Goal: Complete application form

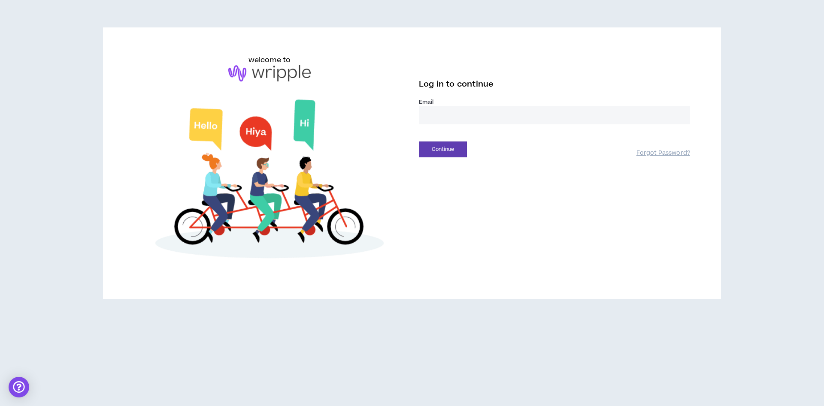
click at [458, 115] on input "email" at bounding box center [554, 115] width 271 height 18
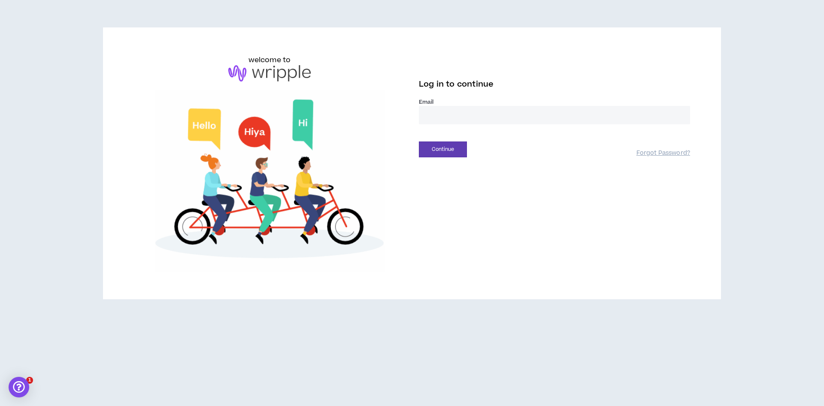
click at [453, 116] on input "email" at bounding box center [554, 115] width 271 height 18
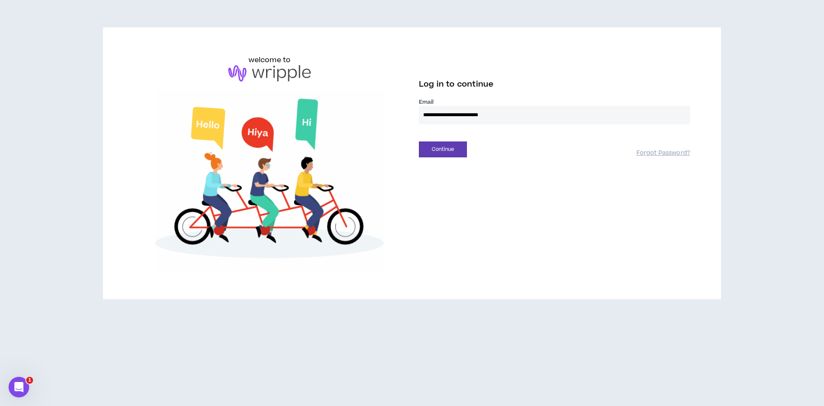
click at [459, 114] on input "**********" at bounding box center [554, 115] width 271 height 18
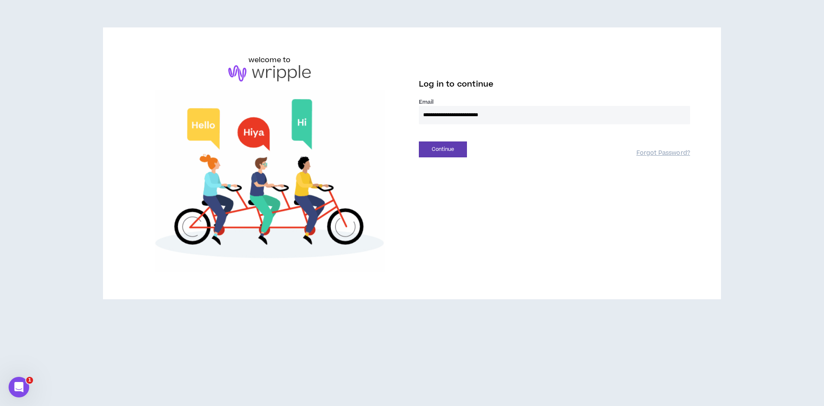
click at [459, 114] on input "**********" at bounding box center [554, 115] width 271 height 18
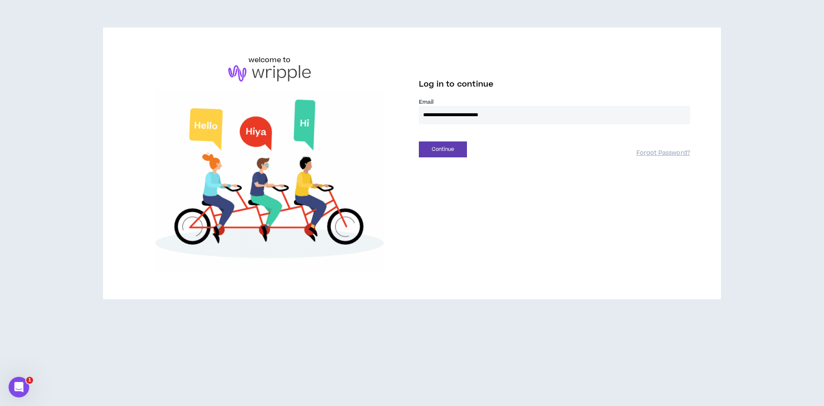
click at [460, 114] on input "**********" at bounding box center [554, 115] width 271 height 18
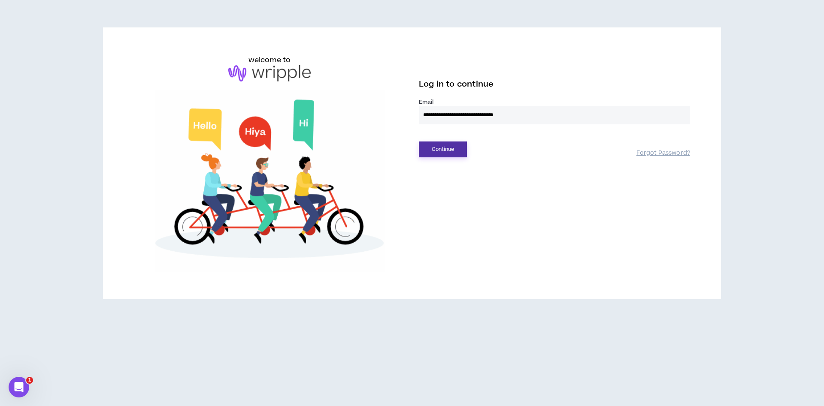
type input "**********"
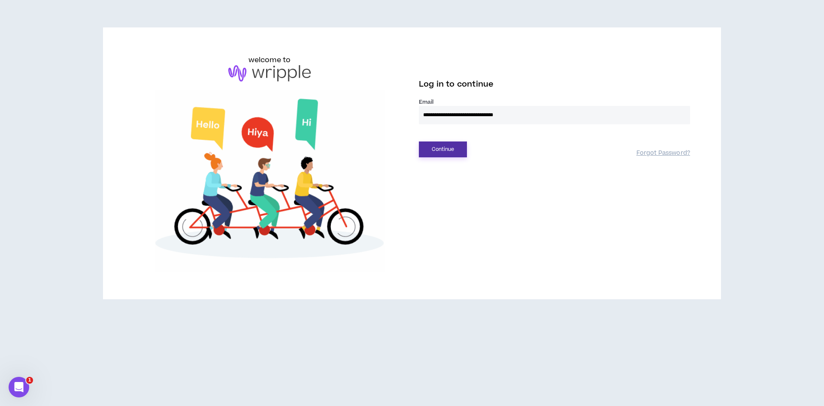
click at [444, 154] on button "Continue" at bounding box center [443, 150] width 48 height 16
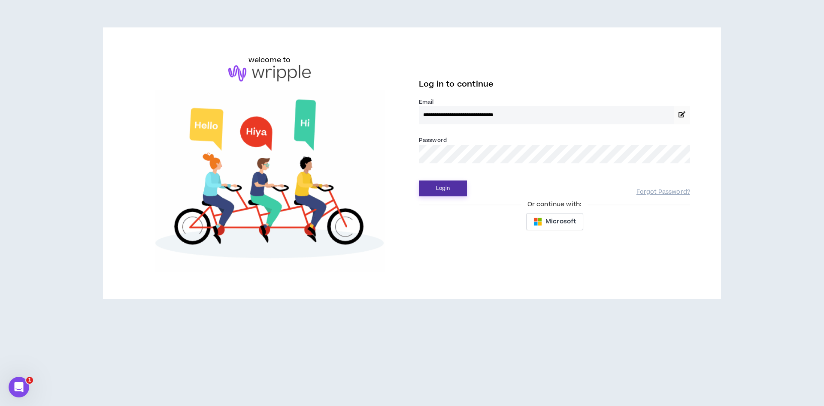
click at [456, 184] on button "Login" at bounding box center [443, 189] width 48 height 16
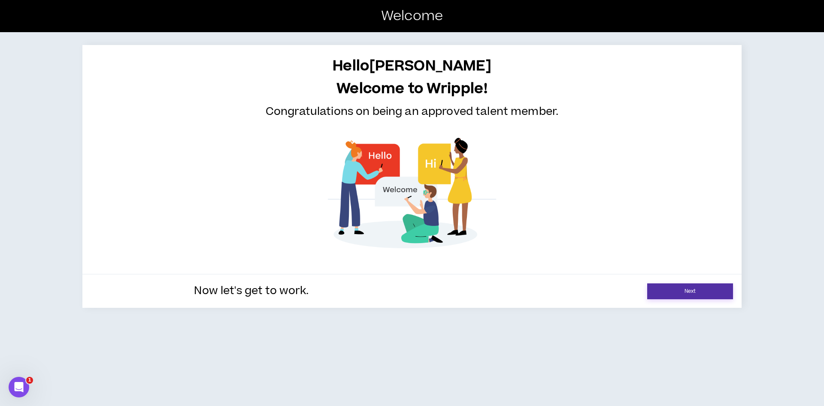
click at [662, 294] on link "Next" at bounding box center [690, 292] width 86 height 16
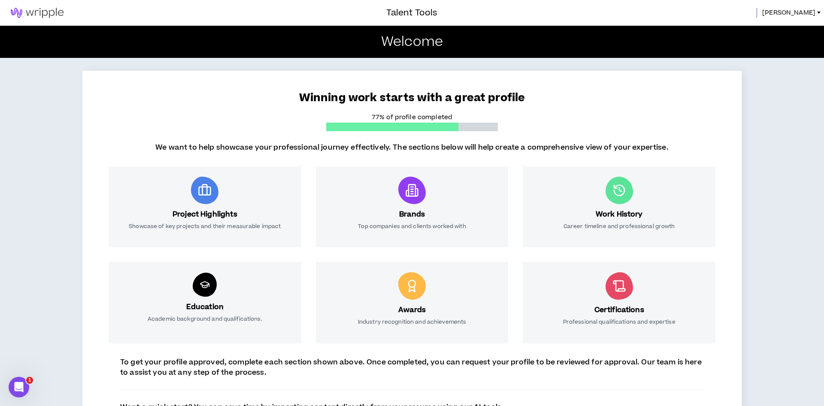
click at [429, 201] on div "Brands Top companies and clients worked with" at bounding box center [412, 206] width 193 height 81
click at [401, 195] on div at bounding box center [411, 190] width 27 height 27
click at [257, 218] on div "Project Highlights Showcase of key projects and their measurable impact" at bounding box center [205, 206] width 193 height 81
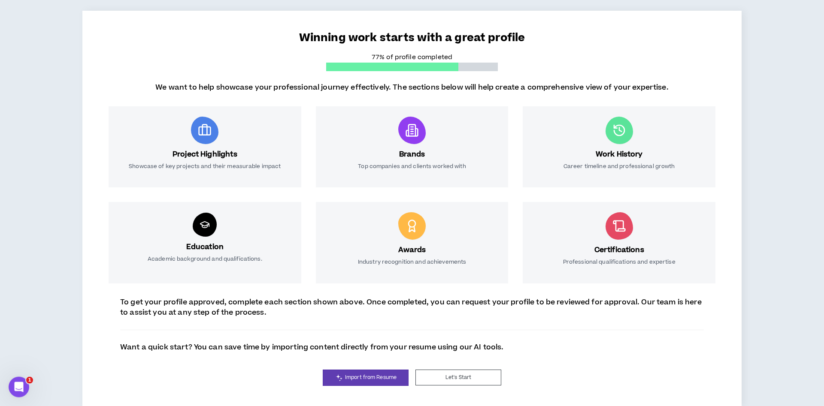
scroll to position [67, 0]
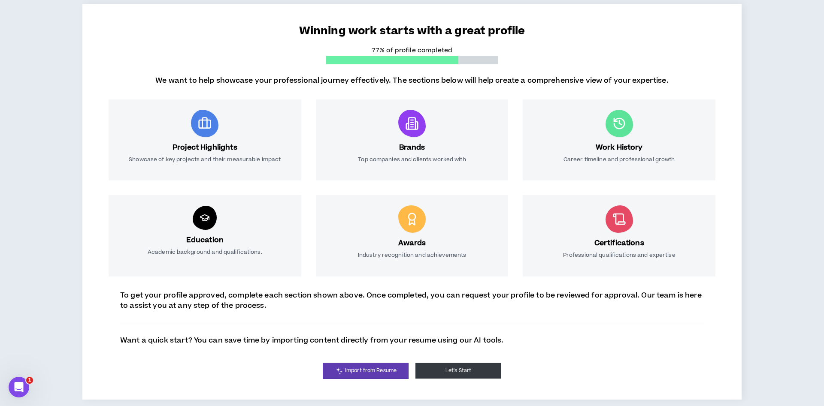
click at [467, 372] on button "Let's Start" at bounding box center [458, 371] width 86 height 16
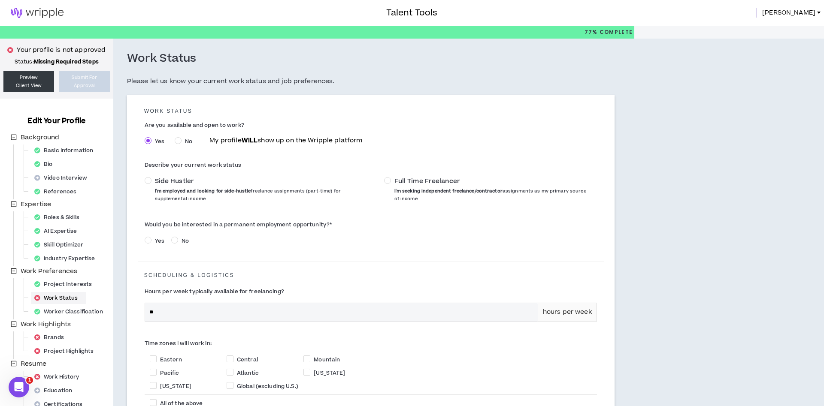
click at [393, 182] on span "Full Time Freelancer I'm seeking independent freelance/contractor assignments a…" at bounding box center [492, 190] width 202 height 26
click at [395, 181] on span "Full Time Freelancer" at bounding box center [427, 181] width 66 height 9
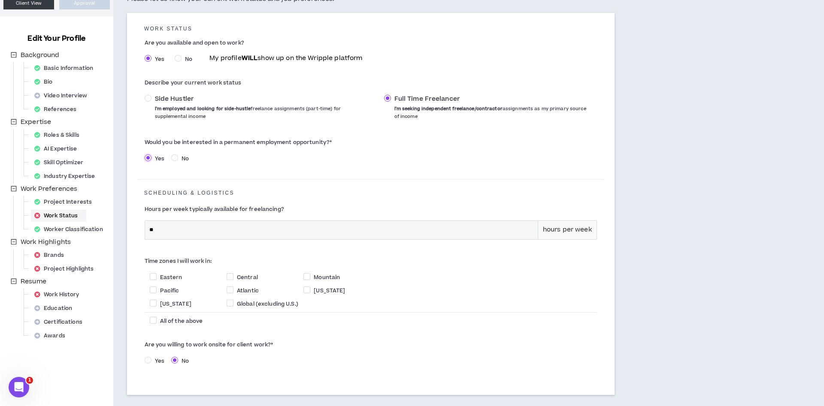
scroll to position [87, 0]
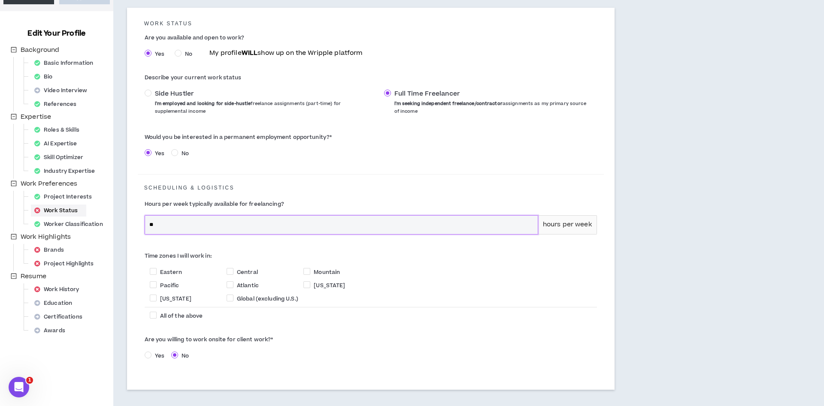
drag, startPoint x: 204, startPoint y: 225, endPoint x: 98, endPoint y: 217, distance: 106.3
click at [145, 217] on input "**" at bounding box center [341, 225] width 392 height 18
type input "**"
click at [161, 272] on span "Eastern" at bounding box center [171, 273] width 22 height 8
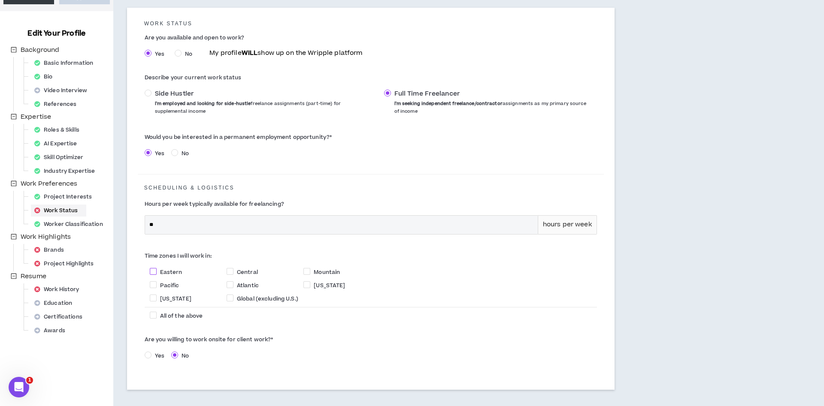
checkbox input "****"
click at [166, 285] on span "Pacific" at bounding box center [169, 286] width 19 height 8
checkbox input "****"
click at [233, 271] on span "Central" at bounding box center [247, 273] width 28 height 8
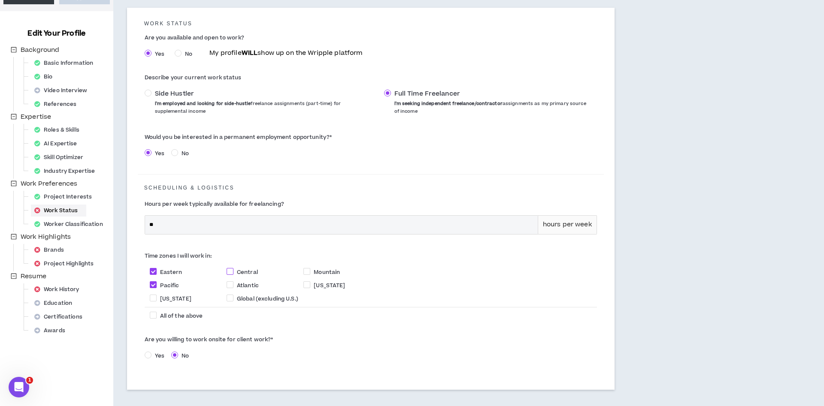
checkbox input "****"
click at [236, 287] on span "Atlantic" at bounding box center [247, 286] width 29 height 8
checkbox input "****"
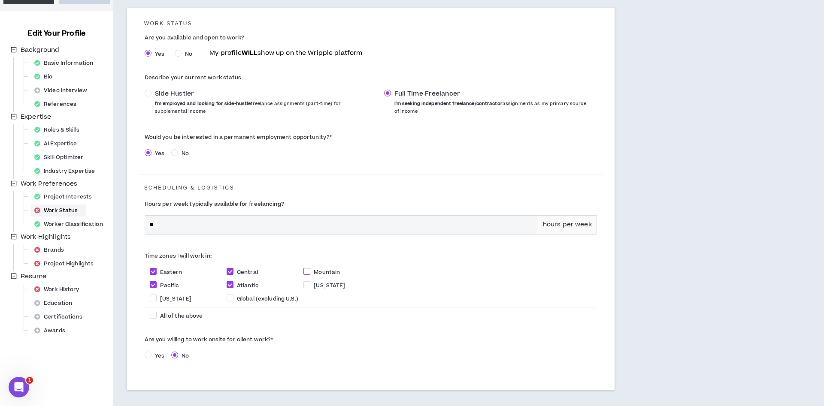
click at [308, 273] on span at bounding box center [306, 271] width 7 height 7
checkbox input "****"
click at [162, 317] on span "All of the above" at bounding box center [181, 316] width 43 height 8
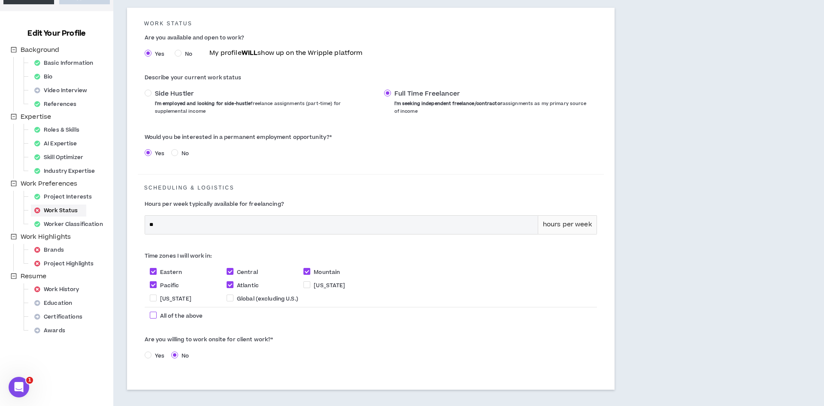
checkbox input "****"
click at [157, 319] on span "All of the above" at bounding box center [182, 316] width 50 height 8
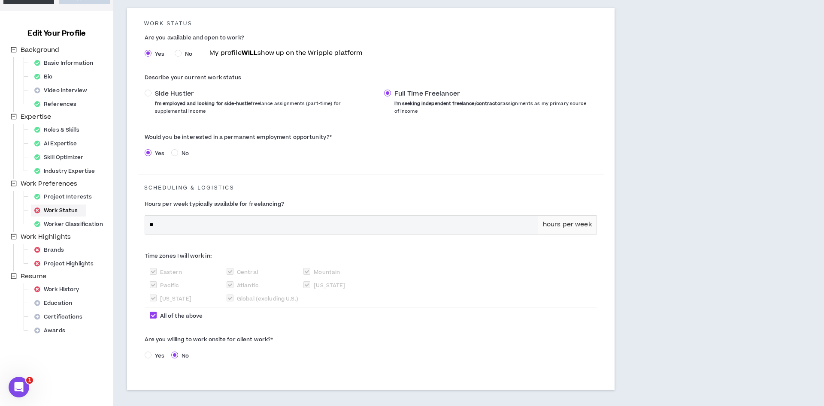
checkbox input "*****"
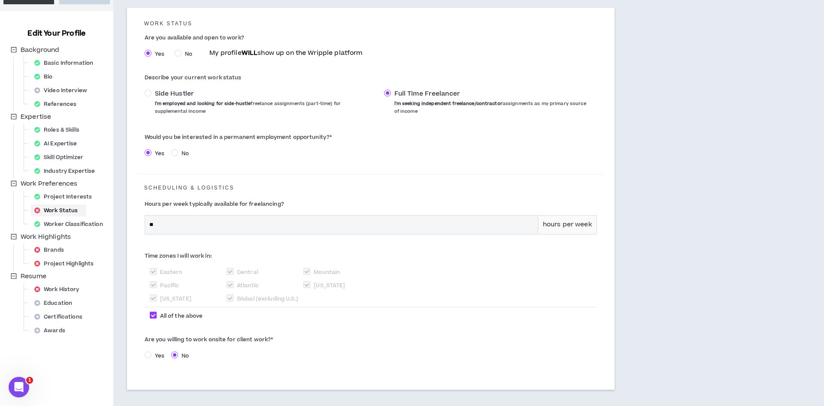
checkbox input "*****"
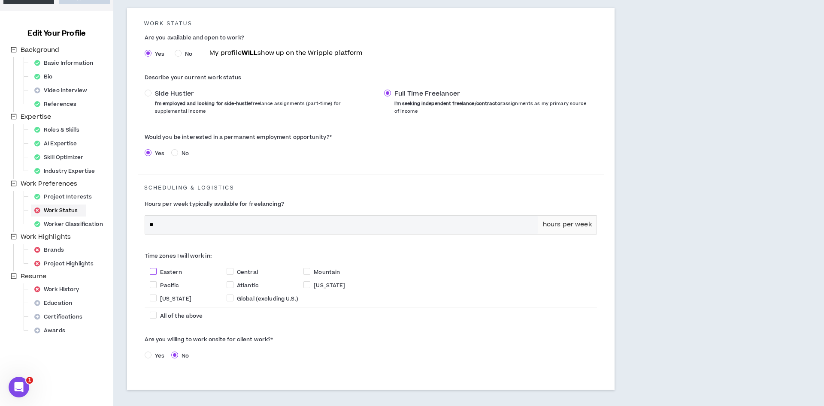
drag, startPoint x: 156, startPoint y: 269, endPoint x: 154, endPoint y: 275, distance: 5.8
click at [155, 270] on span at bounding box center [153, 271] width 7 height 7
checkbox input "****"
click at [155, 285] on span at bounding box center [153, 284] width 7 height 7
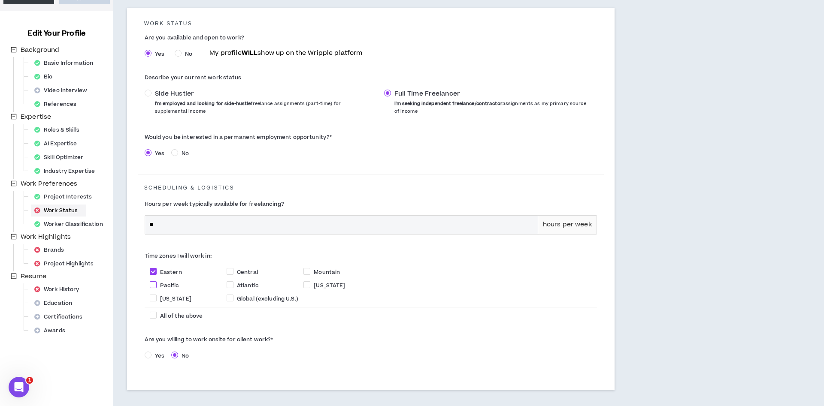
checkbox input "****"
click at [229, 271] on span at bounding box center [229, 271] width 7 height 7
checkbox input "****"
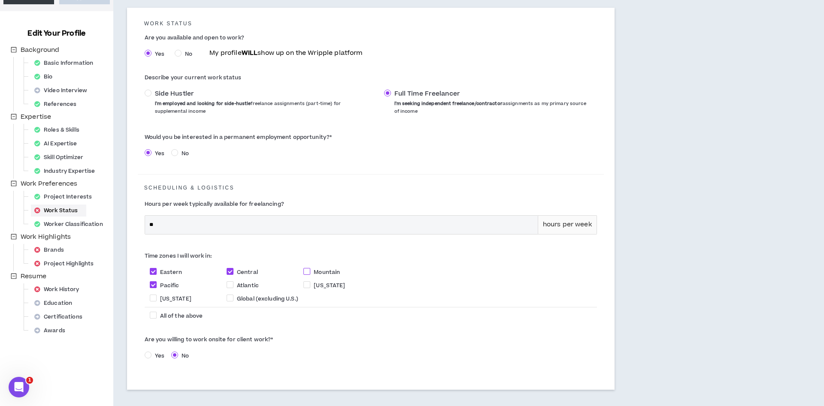
click at [306, 270] on span at bounding box center [306, 271] width 7 height 7
checkbox input "****"
click at [231, 285] on span at bounding box center [229, 284] width 7 height 7
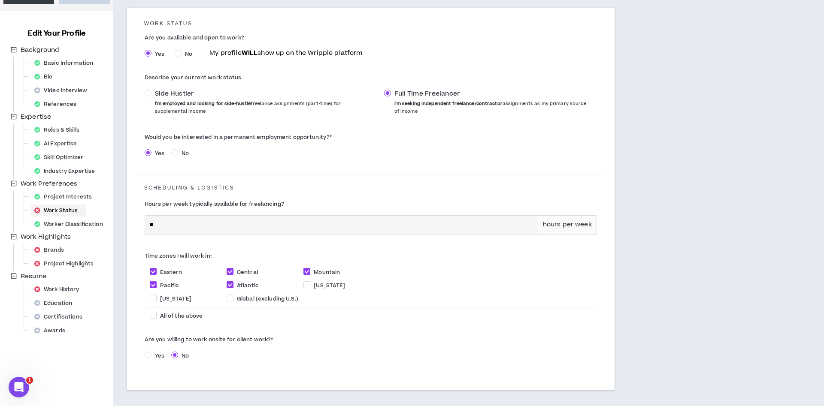
click at [229, 286] on span at bounding box center [229, 284] width 7 height 7
checkbox input "*****"
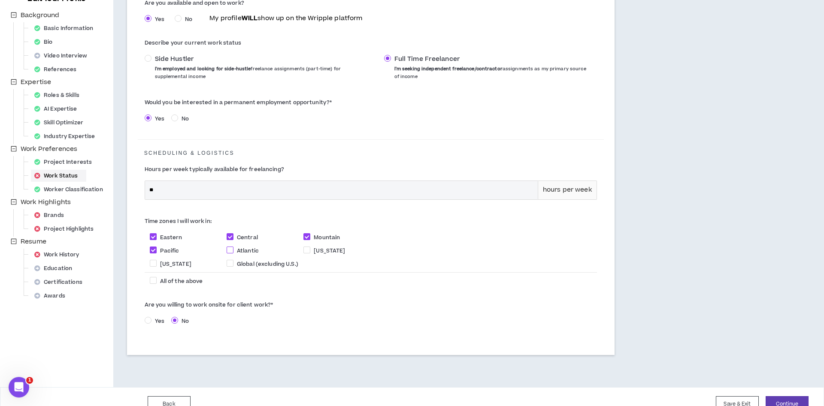
scroll to position [137, 0]
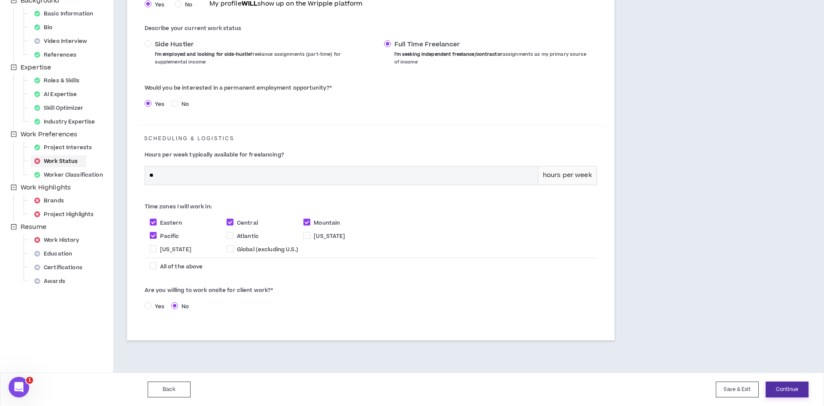
click at [799, 389] on button "Continue" at bounding box center [786, 390] width 43 height 16
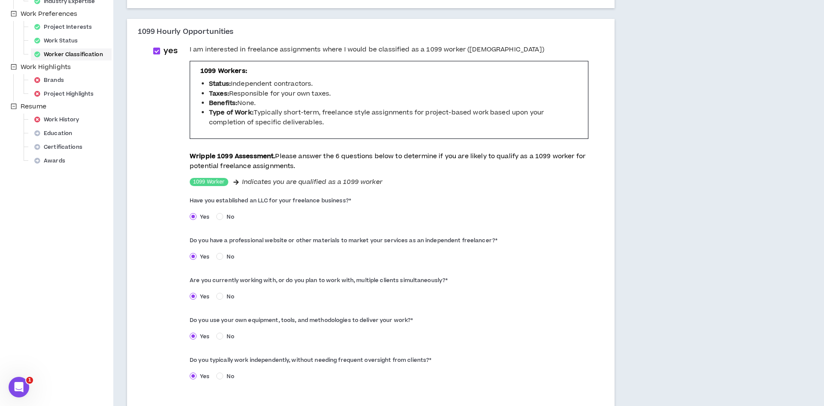
scroll to position [329, 0]
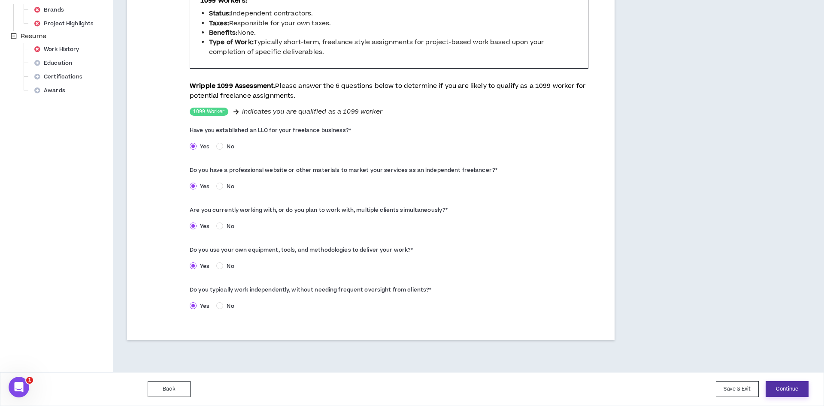
click at [784, 392] on button "Continue" at bounding box center [786, 389] width 43 height 16
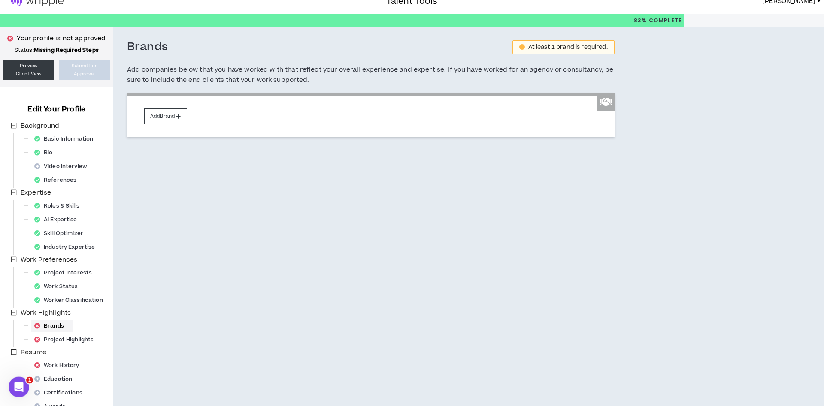
scroll to position [10, 0]
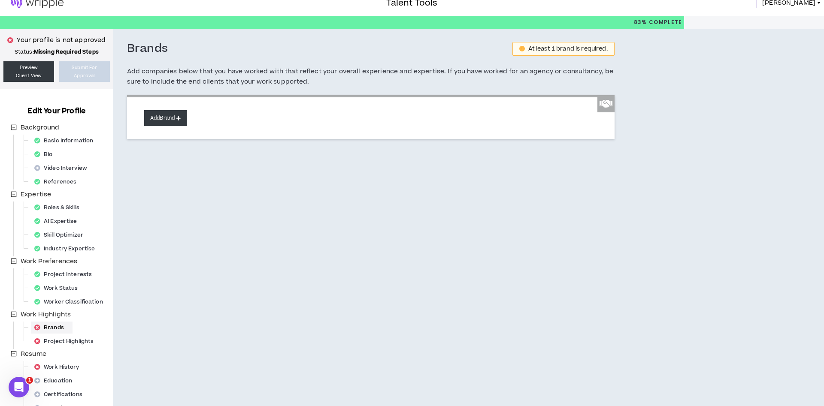
click at [160, 121] on button "Add Brand" at bounding box center [165, 118] width 43 height 16
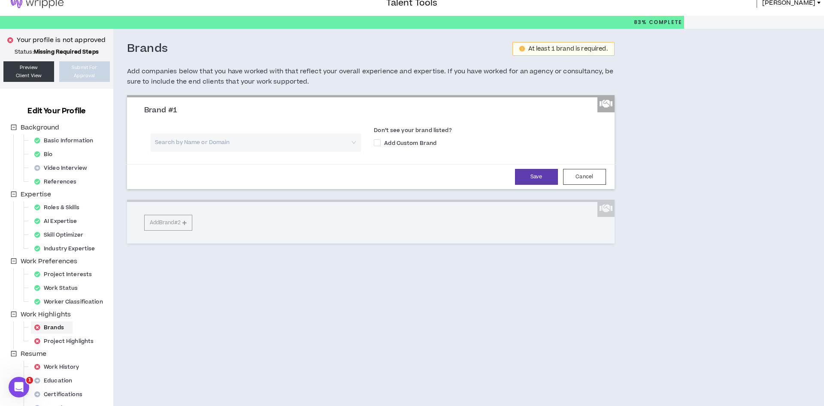
click at [175, 142] on input "search" at bounding box center [252, 142] width 195 height 18
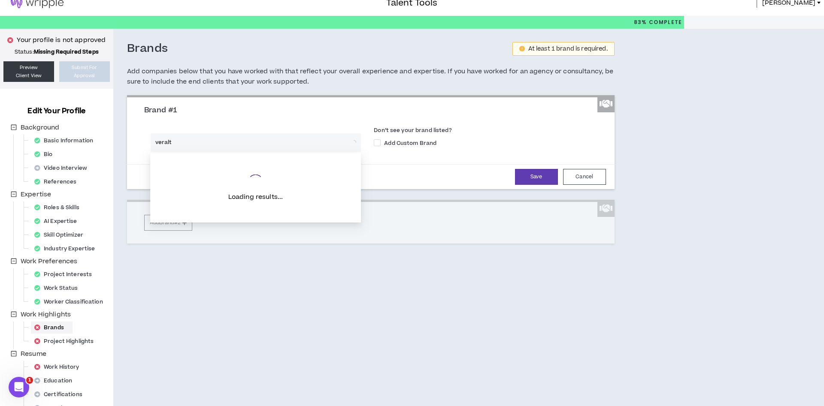
type input "veralto"
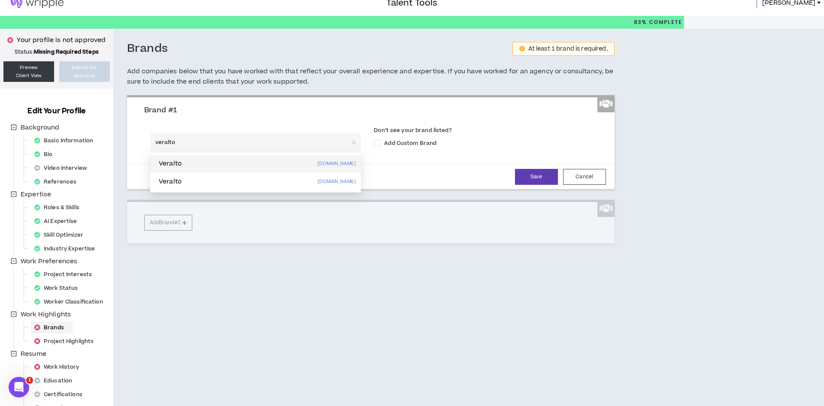
click at [198, 160] on div "Veralto [DOMAIN_NAME]" at bounding box center [255, 164] width 200 height 14
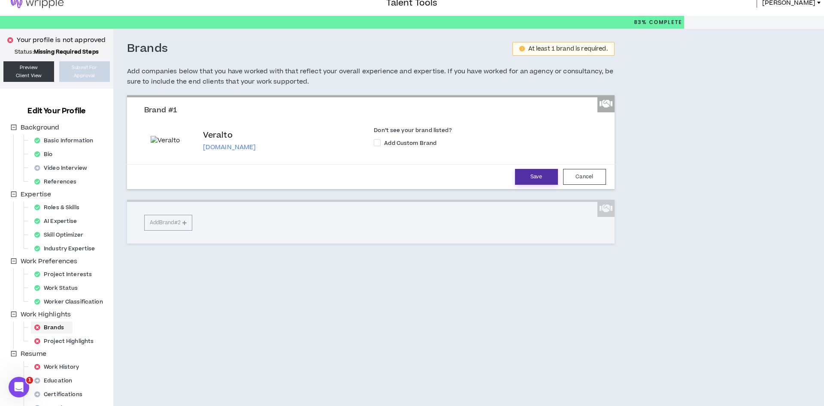
click at [533, 185] on button "Save" at bounding box center [536, 177] width 43 height 16
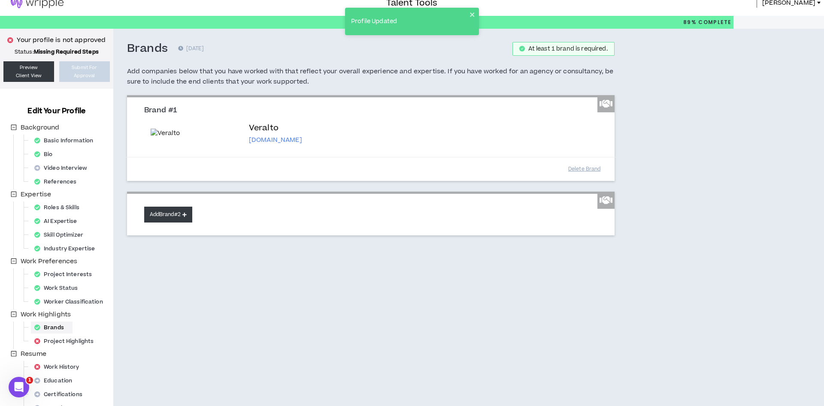
click at [155, 223] on button "Add Brand #2" at bounding box center [168, 215] width 48 height 16
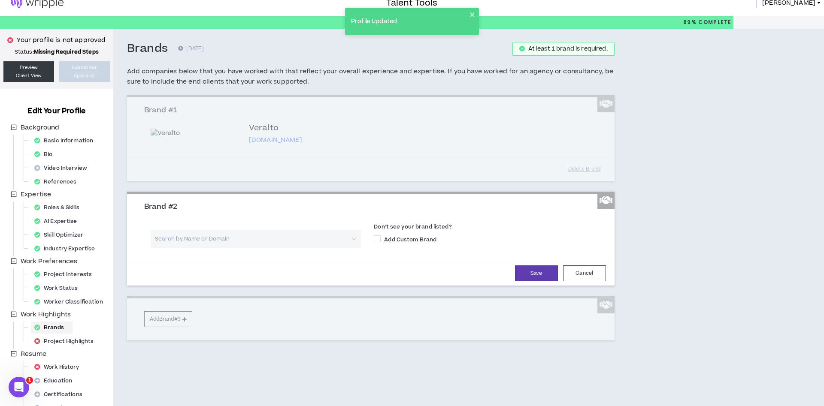
click at [178, 248] on input "search" at bounding box center [252, 239] width 195 height 18
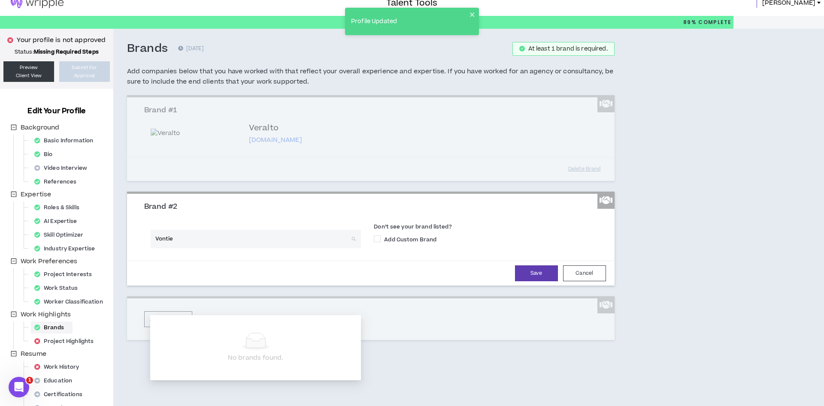
type input "Vontier"
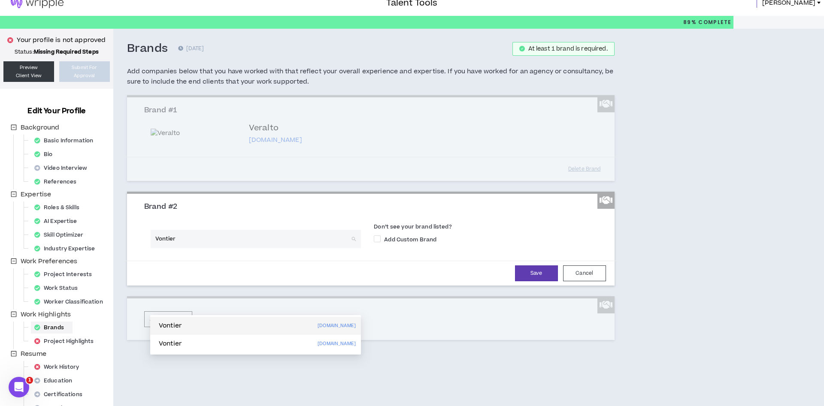
click at [188, 327] on p "Vontier" at bounding box center [177, 326] width 23 height 9
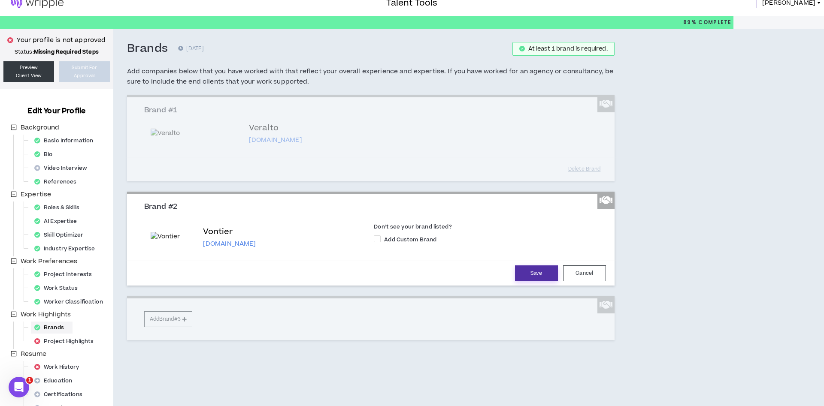
click at [527, 281] on button "Save" at bounding box center [536, 273] width 43 height 16
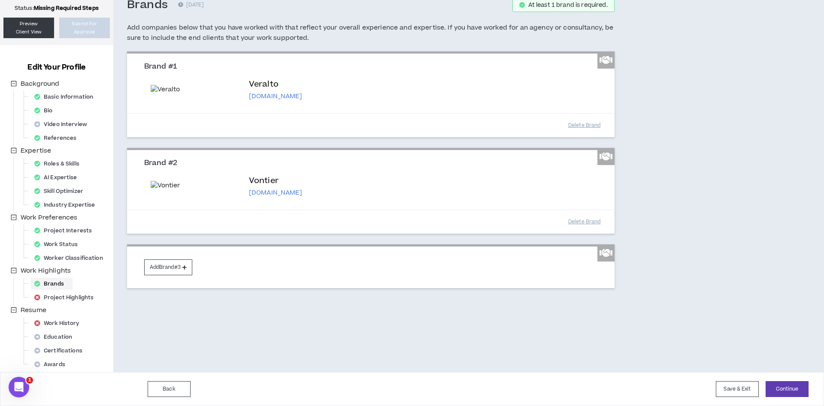
scroll to position [141, 0]
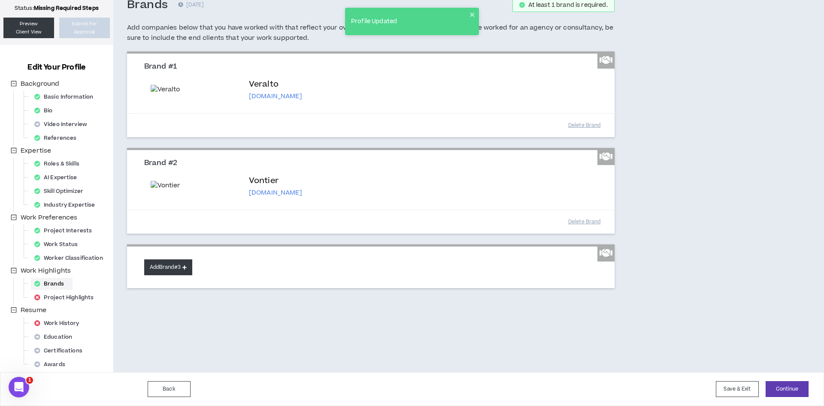
click at [170, 275] on button "Add Brand #3" at bounding box center [168, 267] width 48 height 16
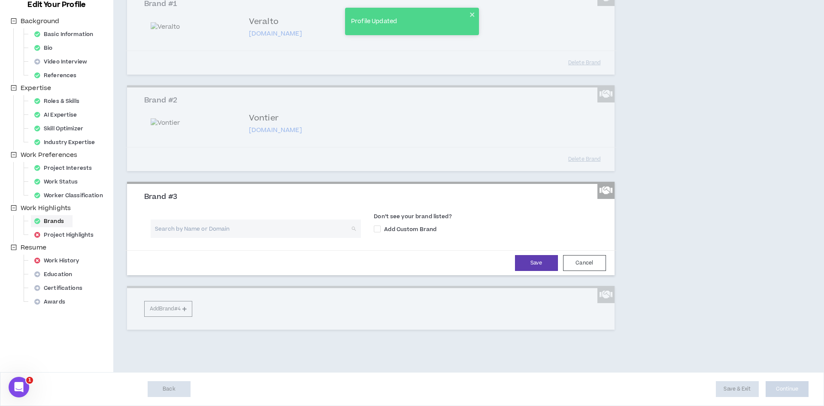
click at [187, 238] on input "search" at bounding box center [252, 229] width 195 height 18
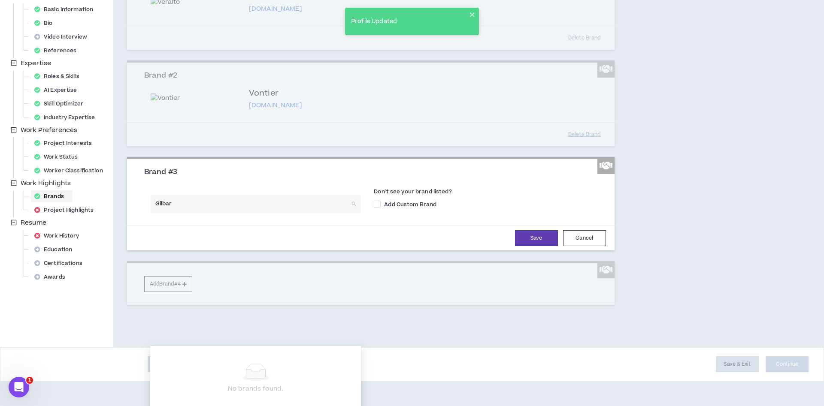
type input "Gilbarc"
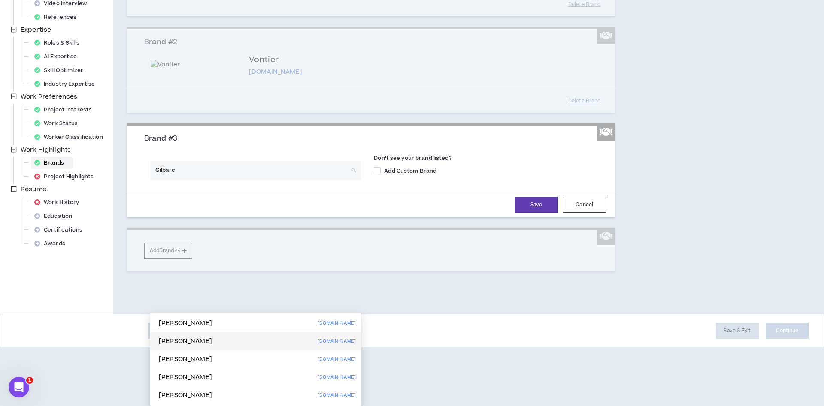
scroll to position [229, 0]
click at [263, 335] on div "Gilbarco [PERSON_NAME] [DOMAIN_NAME]" at bounding box center [255, 342] width 200 height 14
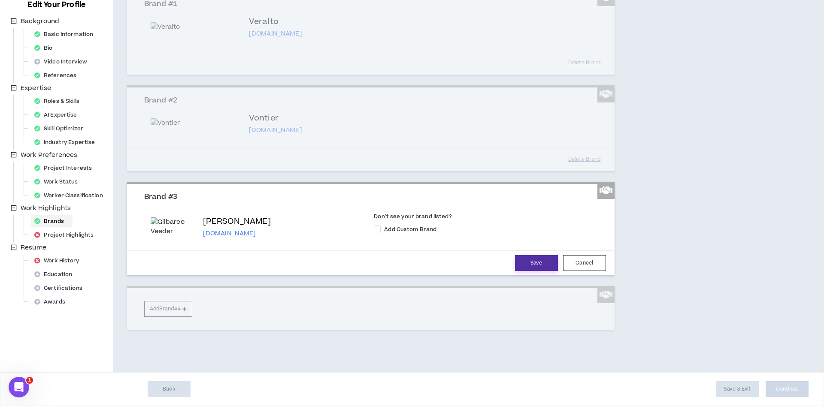
click at [529, 271] on button "Save" at bounding box center [536, 263] width 43 height 16
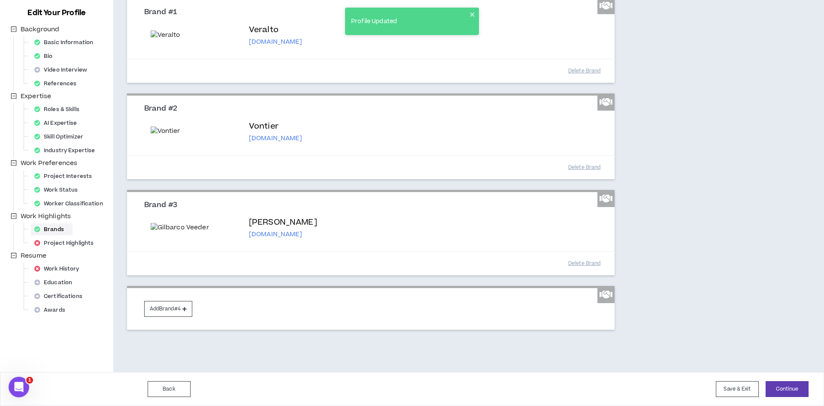
scroll to position [305, 0]
click at [158, 313] on button "Add Brand #4" at bounding box center [168, 309] width 48 height 16
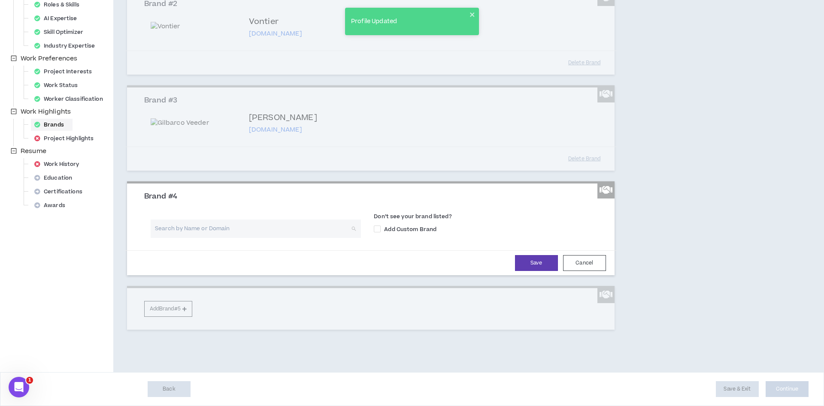
click at [183, 238] on input "search" at bounding box center [252, 229] width 195 height 18
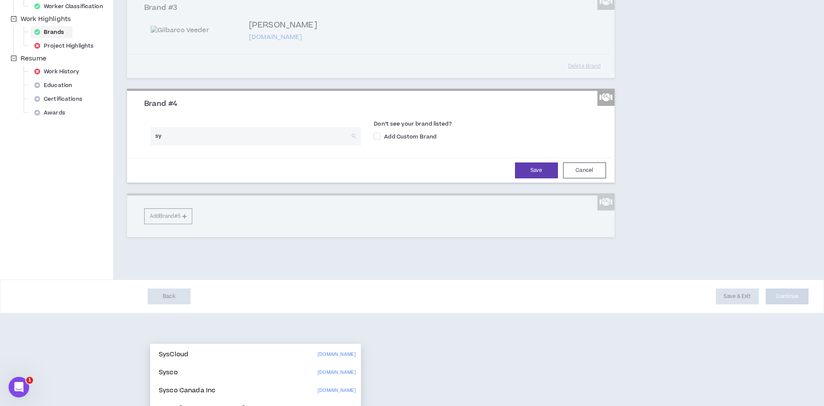
type input "s"
type input "Unit"
click at [268, 368] on div "United Airlines [DOMAIN_NAME]" at bounding box center [255, 373] width 200 height 14
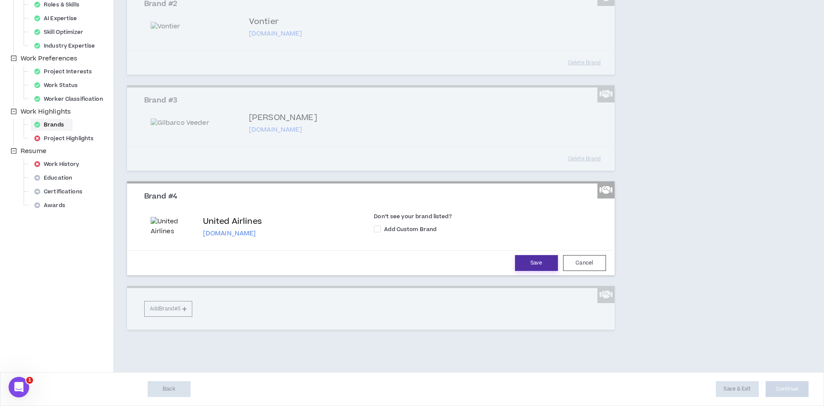
click at [523, 271] on button "Save" at bounding box center [536, 263] width 43 height 16
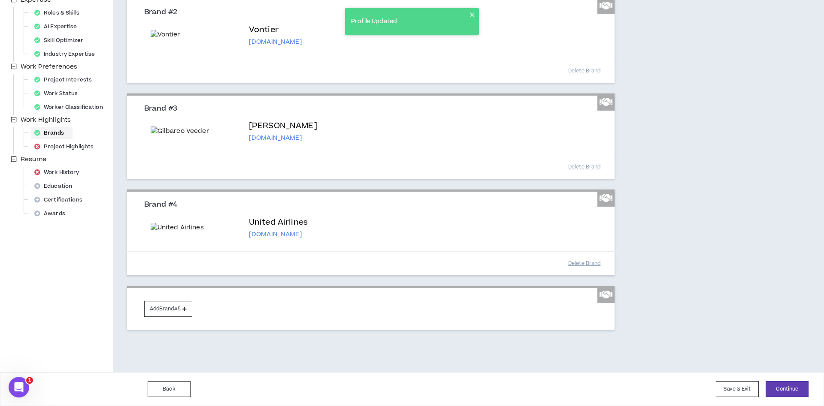
scroll to position [393, 0]
click at [170, 317] on button "Add Brand #5" at bounding box center [168, 309] width 48 height 16
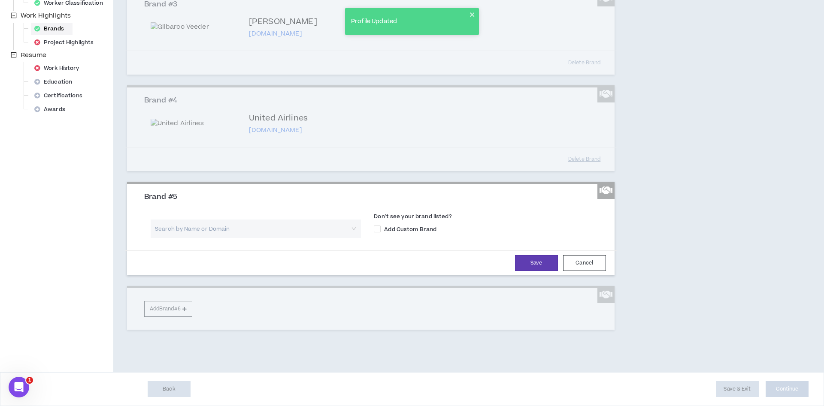
click at [175, 238] on input "search" at bounding box center [252, 229] width 195 height 18
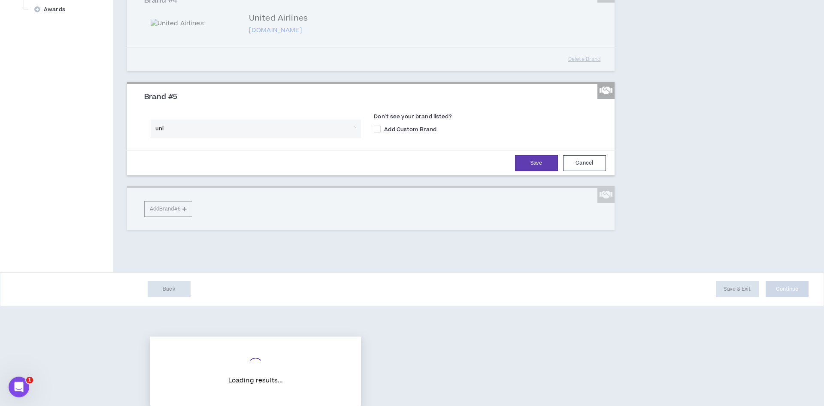
scroll to position [480, 0]
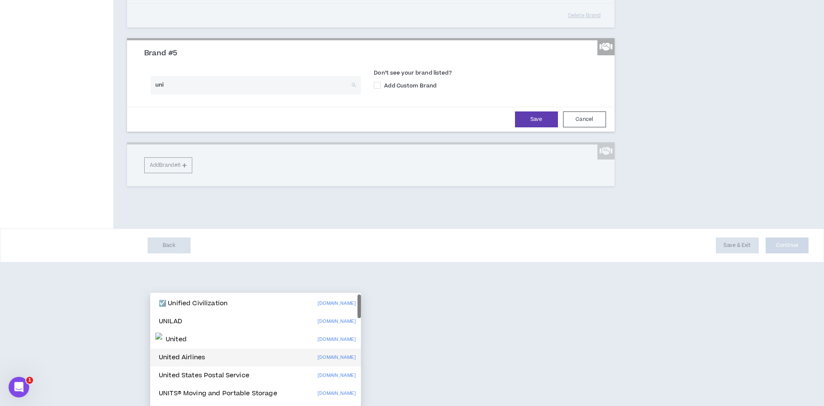
type input "unit"
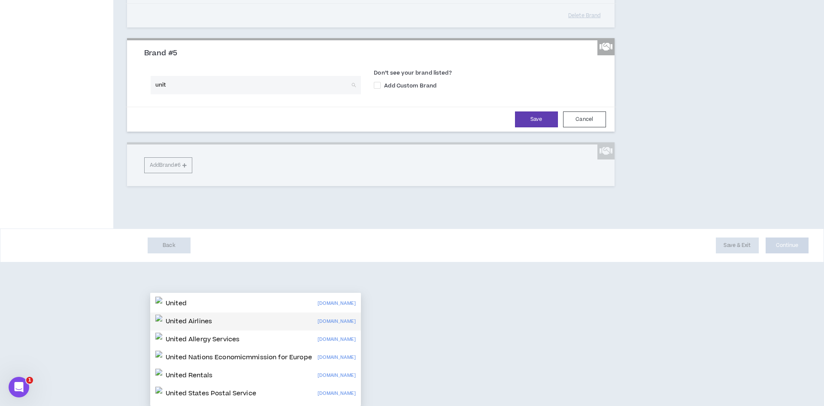
click at [200, 317] on p "United Airlines" at bounding box center [189, 321] width 46 height 9
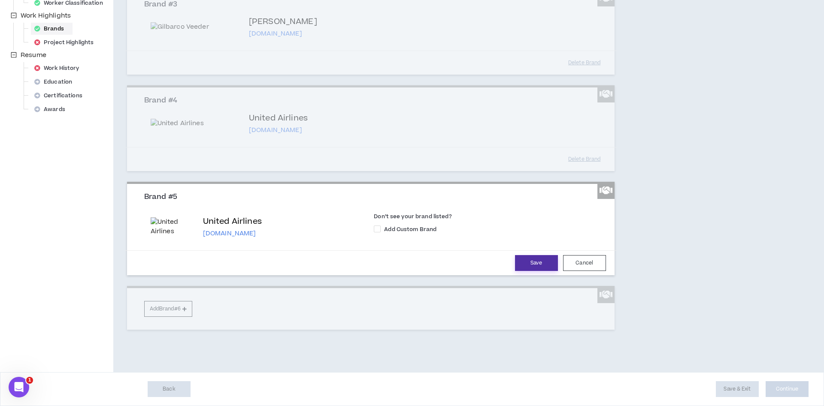
drag, startPoint x: 539, startPoint y: 293, endPoint x: 534, endPoint y: 293, distance: 5.2
click at [538, 271] on button "Save" at bounding box center [536, 263] width 43 height 16
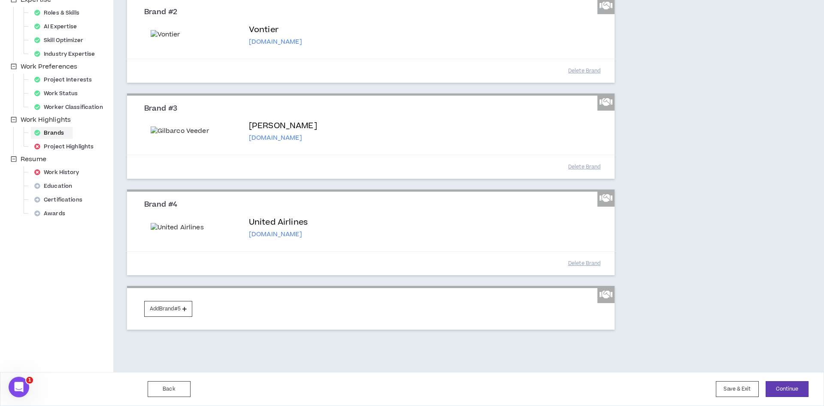
scroll to position [401, 0]
click at [182, 308] on button "Add Brand #5" at bounding box center [168, 309] width 48 height 16
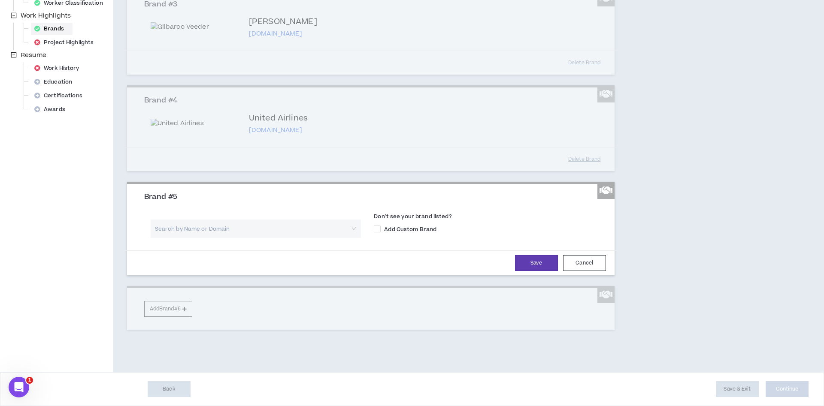
click at [188, 238] on input "search" at bounding box center [252, 229] width 195 height 18
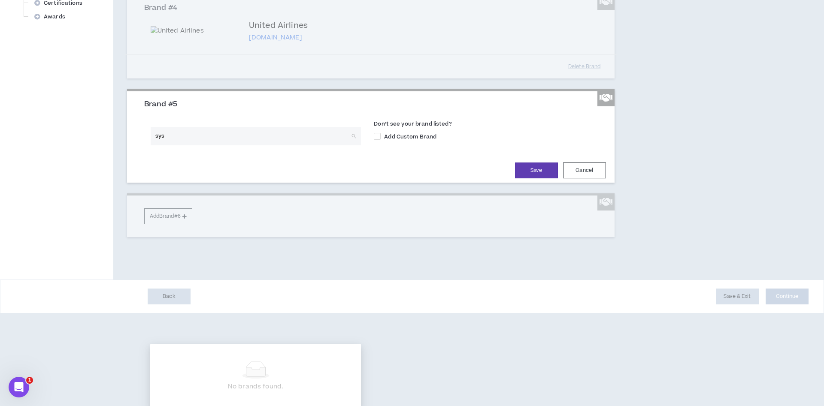
type input "sysc"
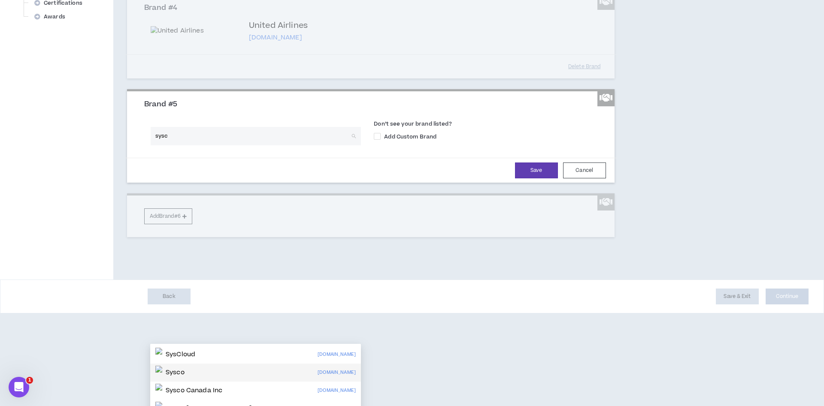
click at [184, 371] on p "Sysco" at bounding box center [175, 372] width 19 height 9
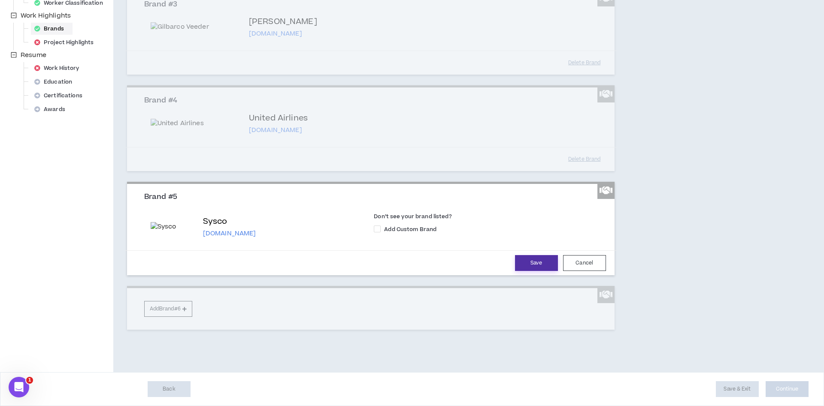
click at [534, 271] on button "Save" at bounding box center [536, 263] width 43 height 16
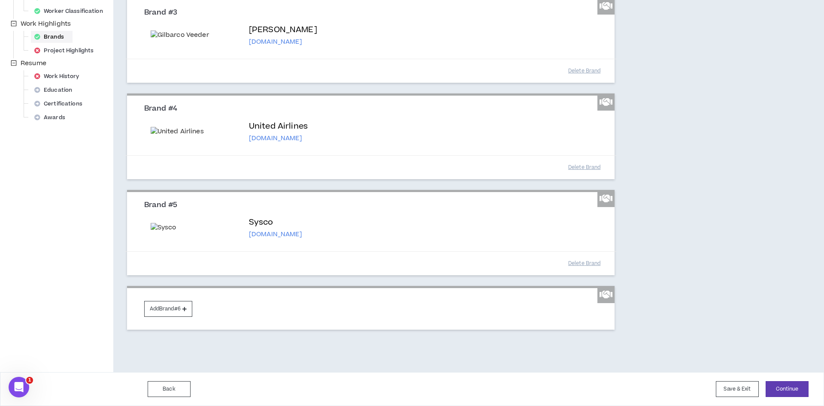
click at [605, 107] on icon at bounding box center [605, 102] width 13 height 10
click at [163, 312] on button "Add Brand #6" at bounding box center [168, 309] width 48 height 16
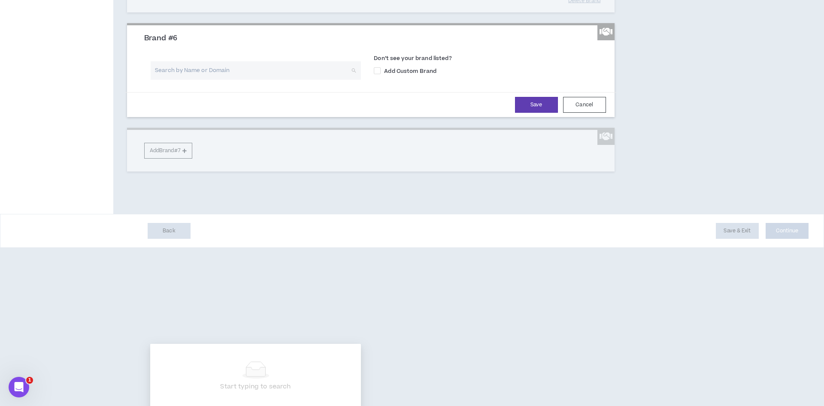
click at [191, 80] on input "search" at bounding box center [252, 70] width 195 height 18
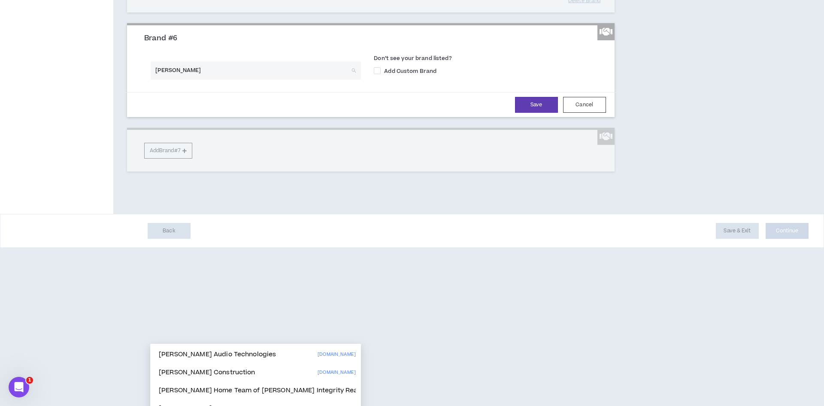
type input "korbyt"
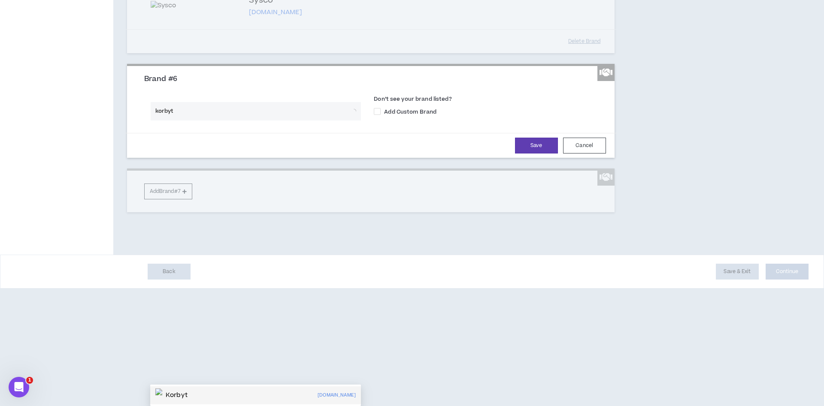
click at [187, 391] on p "Korbyt" at bounding box center [177, 395] width 22 height 9
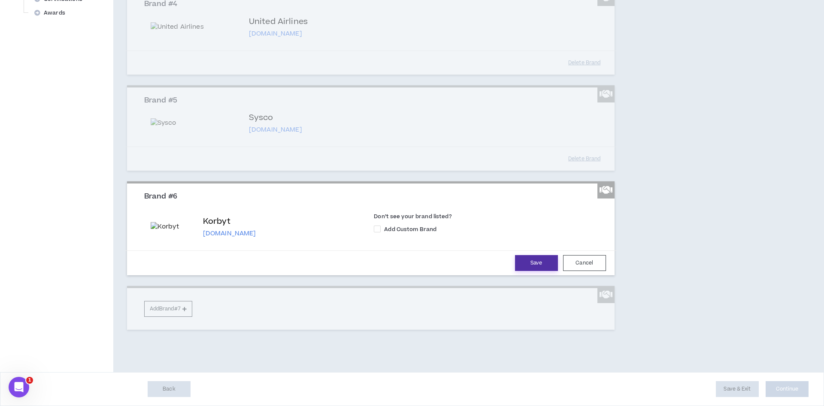
click at [527, 271] on button "Save" at bounding box center [536, 263] width 43 height 16
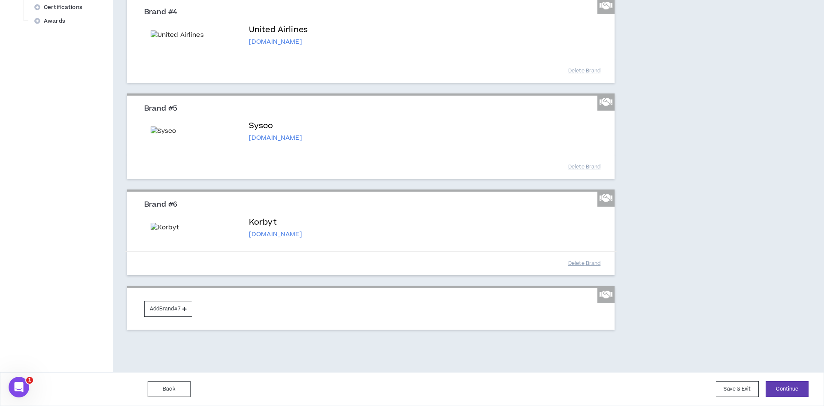
scroll to position [726, 0]
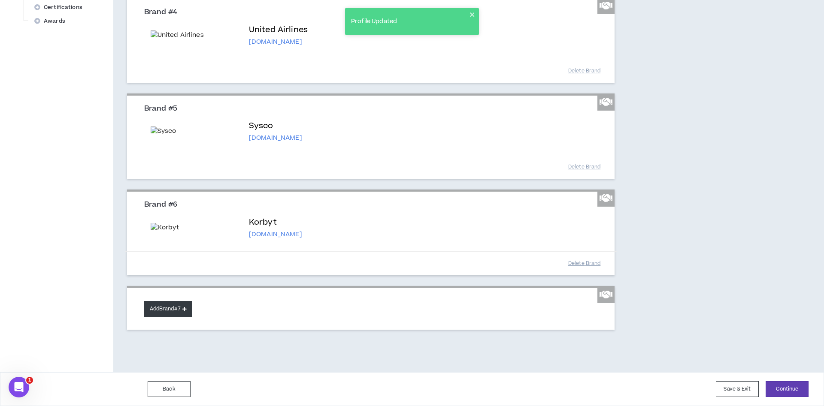
click at [161, 311] on button "Add Brand #7" at bounding box center [168, 309] width 48 height 16
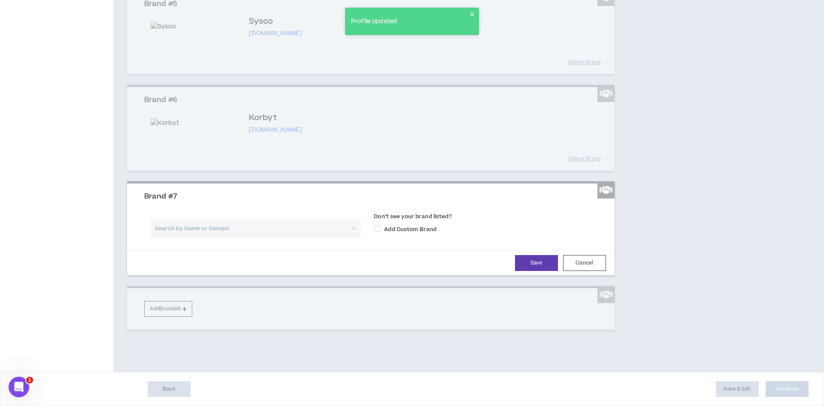
scroll to position [769, 0]
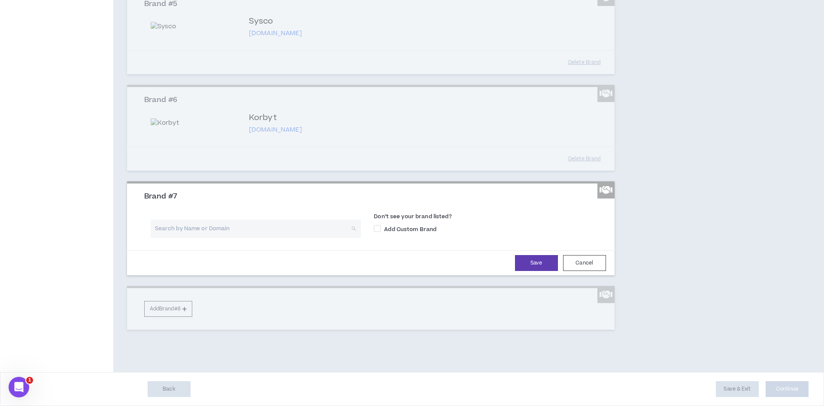
click at [173, 238] on input "search" at bounding box center [252, 229] width 195 height 18
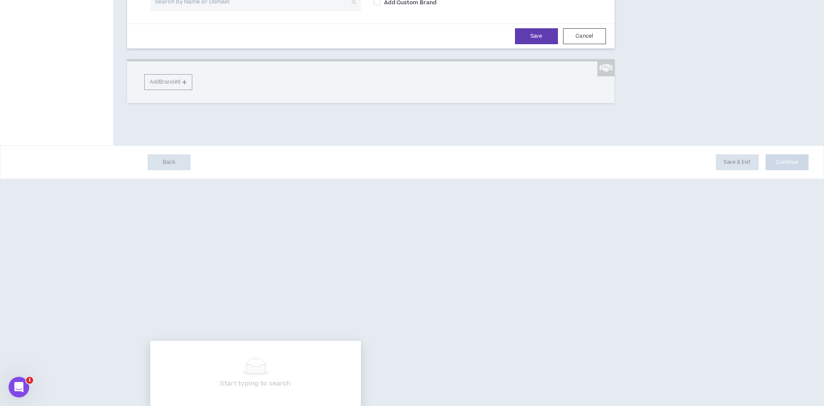
type input "s"
type input "spideroak"
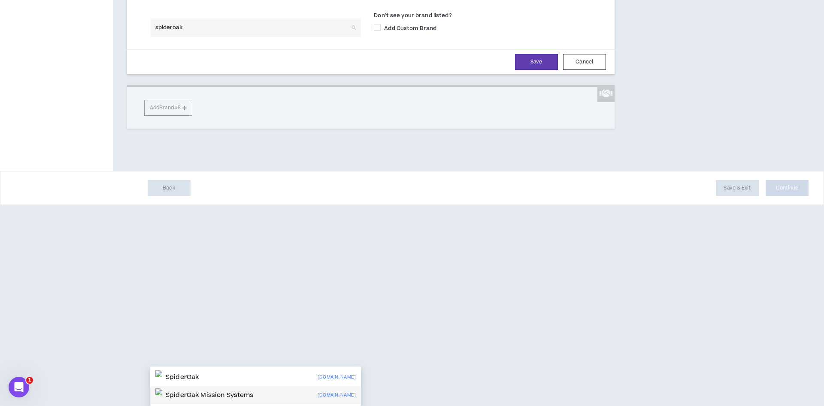
click at [196, 391] on p "SpiderOak Mission Systems" at bounding box center [210, 395] width 88 height 9
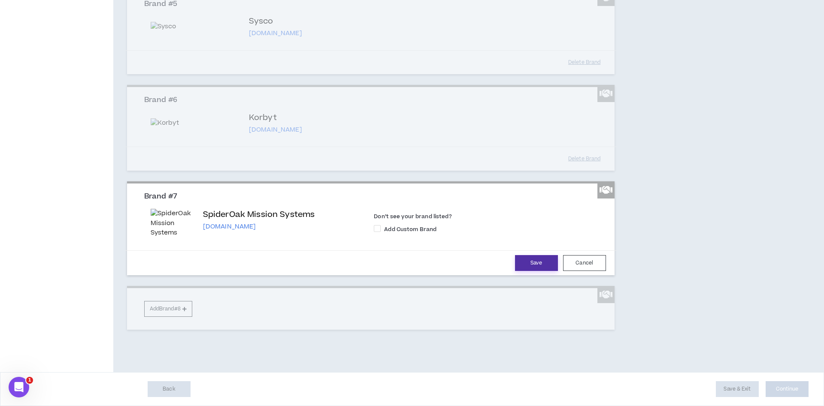
click at [531, 271] on button "Save" at bounding box center [536, 263] width 43 height 16
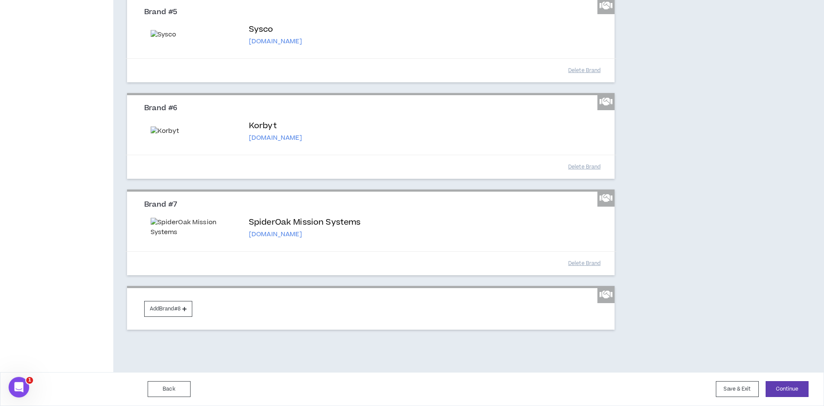
scroll to position [857, 0]
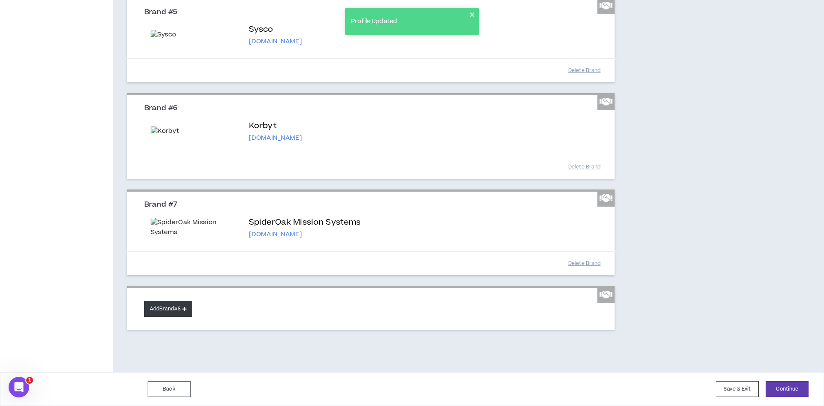
click at [161, 317] on button "Add Brand #8" at bounding box center [168, 309] width 48 height 16
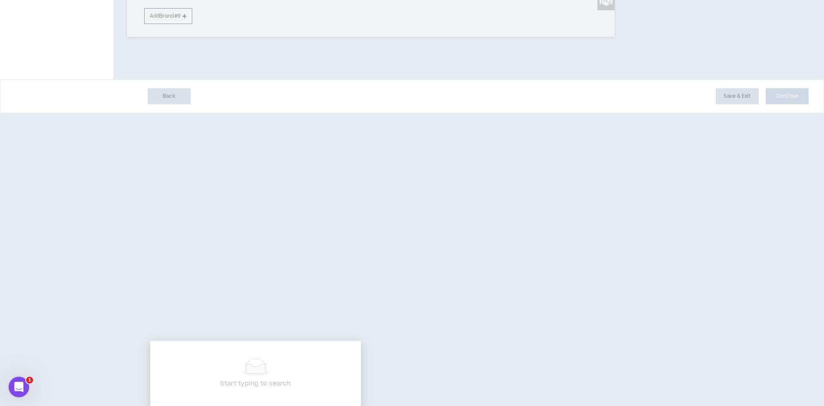
scroll to position [944, 0]
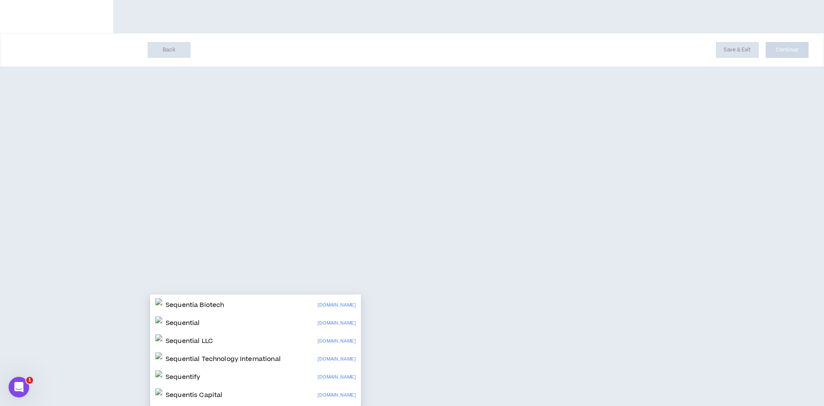
type input "sequentis"
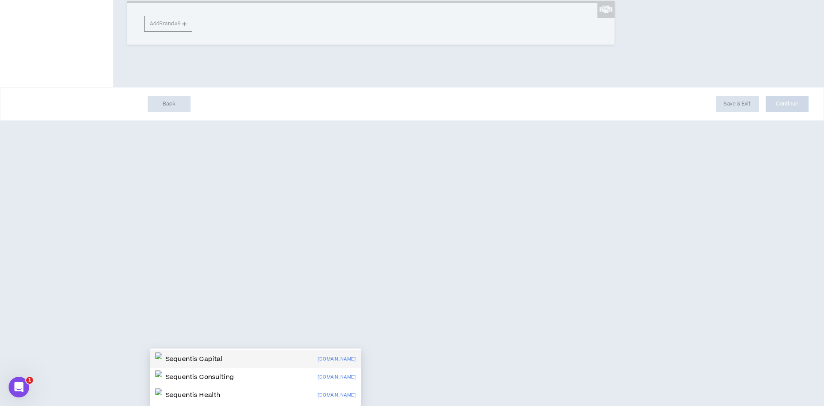
click at [199, 355] on p "Sequentis Capital" at bounding box center [194, 359] width 57 height 9
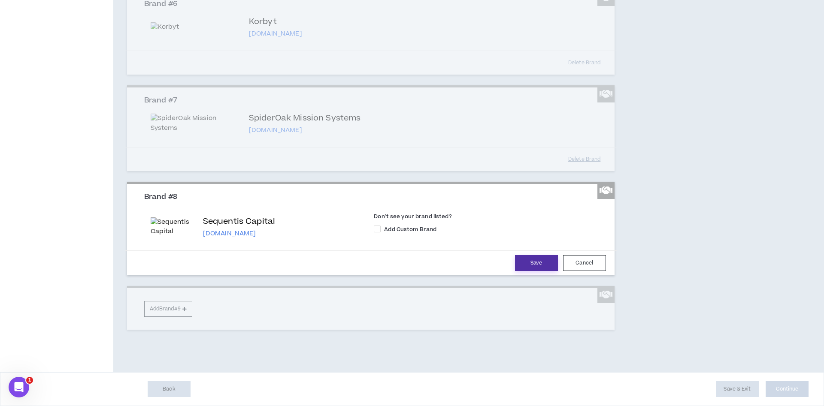
click at [534, 271] on button "Save" at bounding box center [536, 263] width 43 height 16
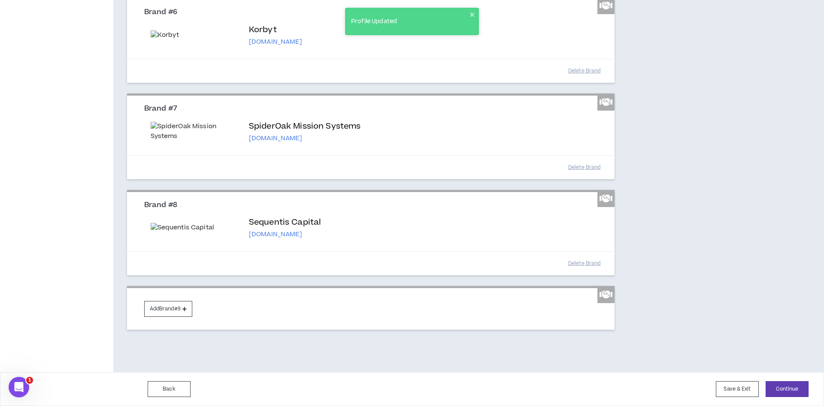
scroll to position [1050, 0]
click at [182, 309] on button "Add Brand #9" at bounding box center [168, 309] width 48 height 16
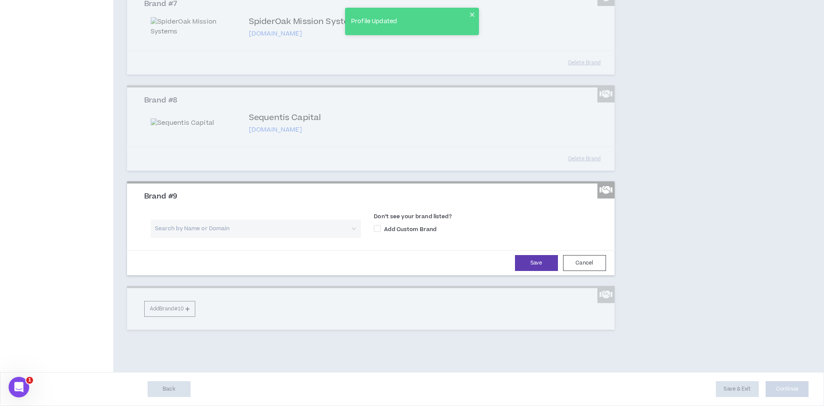
click at [192, 238] on input "search" at bounding box center [252, 229] width 195 height 18
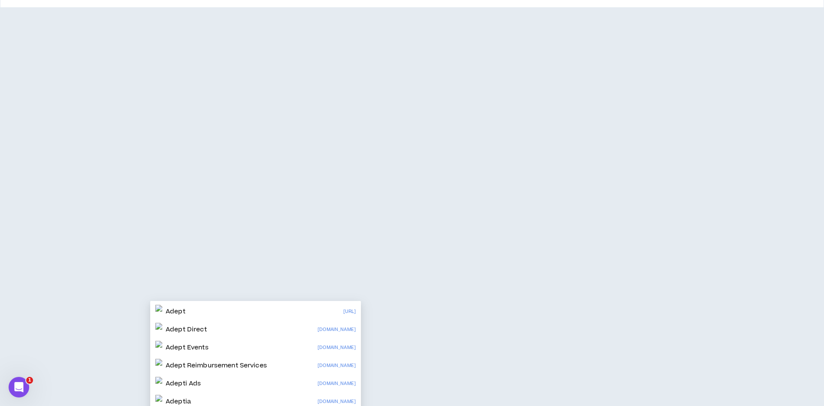
scroll to position [1137, 0]
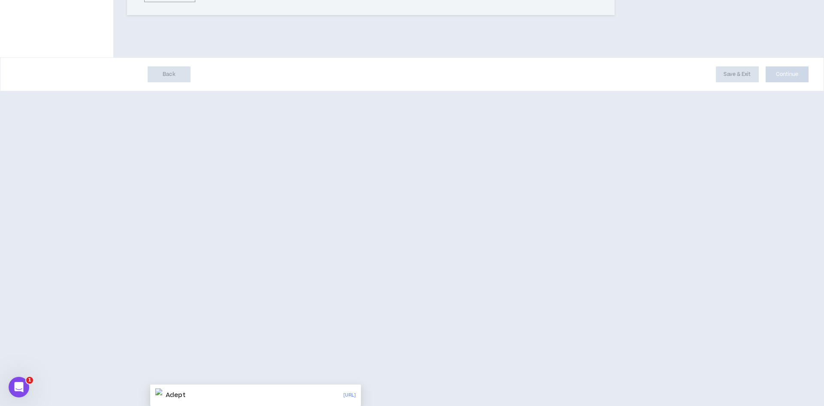
type input "adeptati"
drag, startPoint x: 190, startPoint y: 247, endPoint x: 43, endPoint y: 226, distance: 148.9
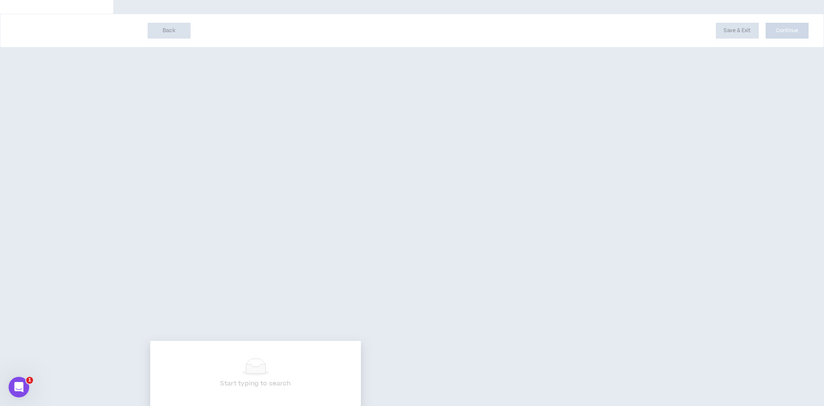
type input "big timber"
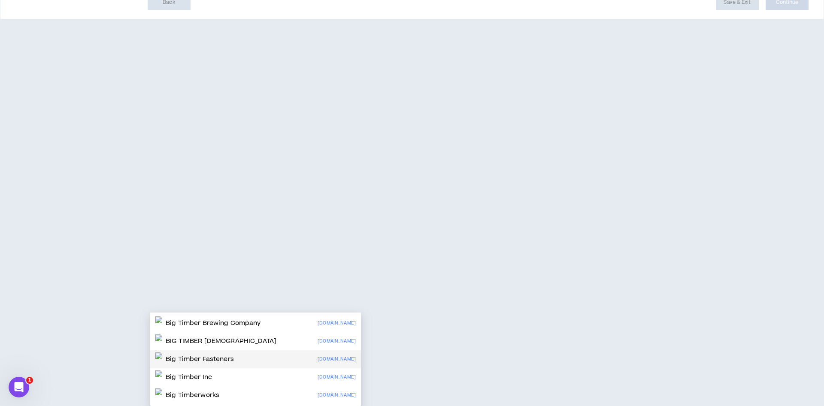
drag, startPoint x: 247, startPoint y: 302, endPoint x: 252, endPoint y: 303, distance: 4.8
click at [250, 353] on div "Big Timber Fasteners [DOMAIN_NAME]" at bounding box center [255, 360] width 200 height 14
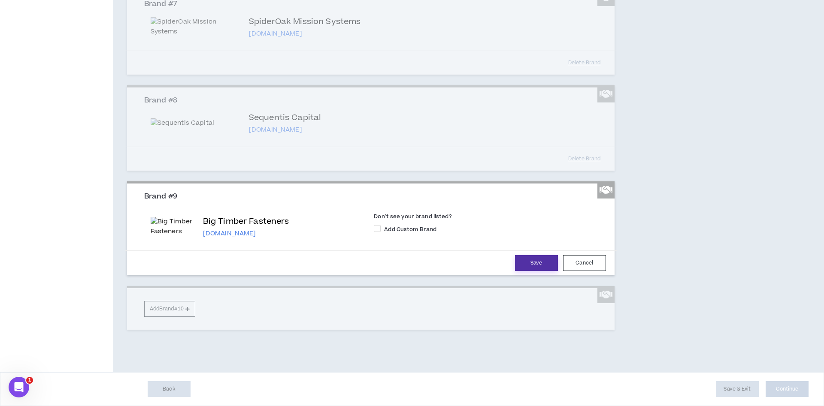
click at [523, 271] on button "Save" at bounding box center [536, 263] width 43 height 16
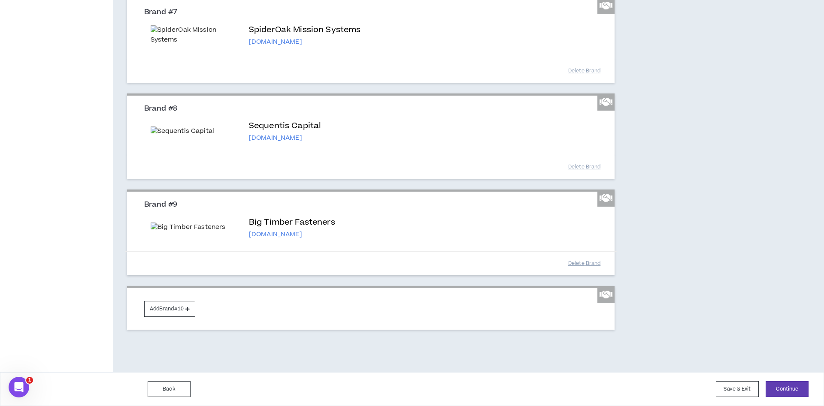
scroll to position [1212, 0]
click at [788, 390] on button "Continue" at bounding box center [786, 389] width 43 height 16
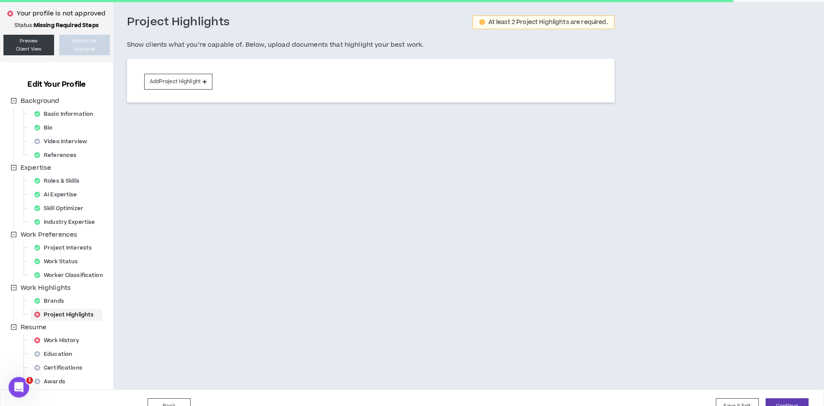
scroll to position [10, 0]
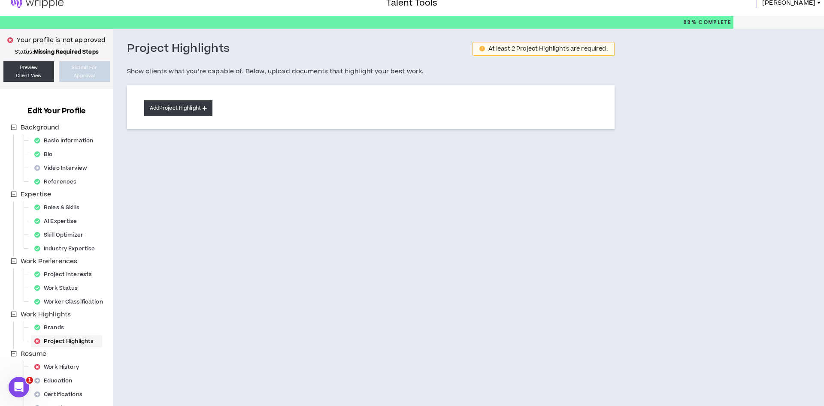
click at [188, 109] on button "Add Project Highlight" at bounding box center [178, 108] width 68 height 16
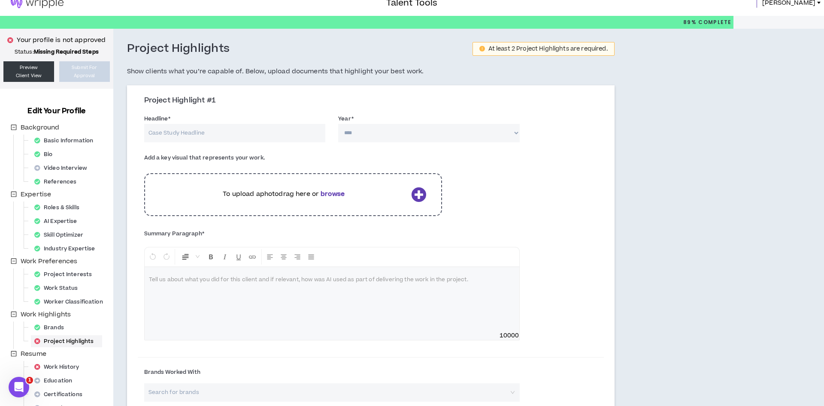
click at [198, 133] on input "Headline *" at bounding box center [234, 133] width 181 height 18
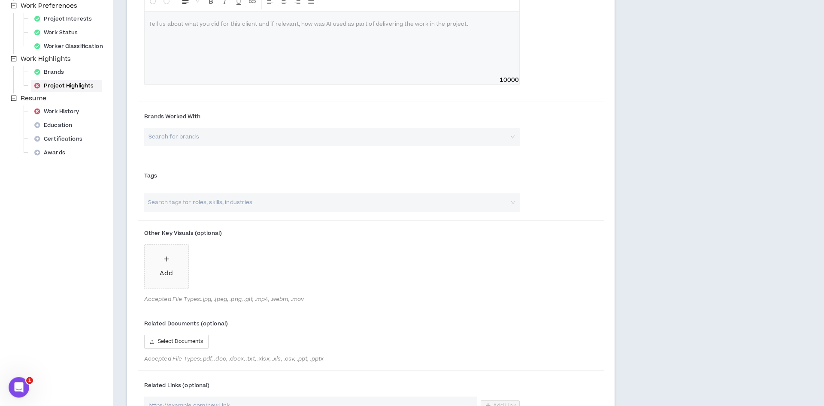
scroll to position [272, 0]
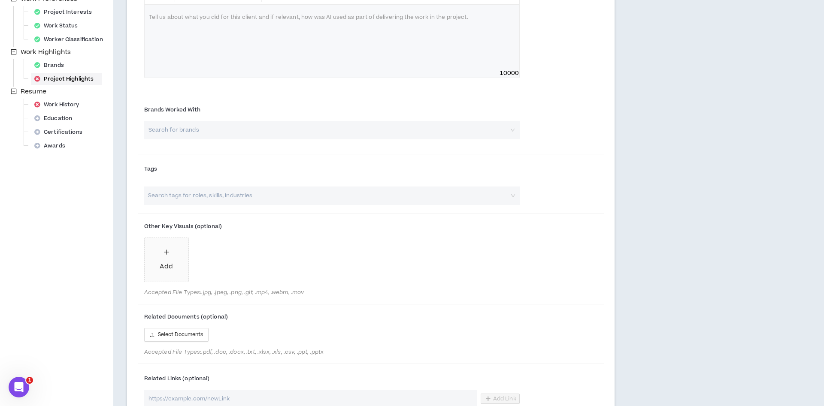
click at [212, 131] on input "search" at bounding box center [329, 130] width 360 height 18
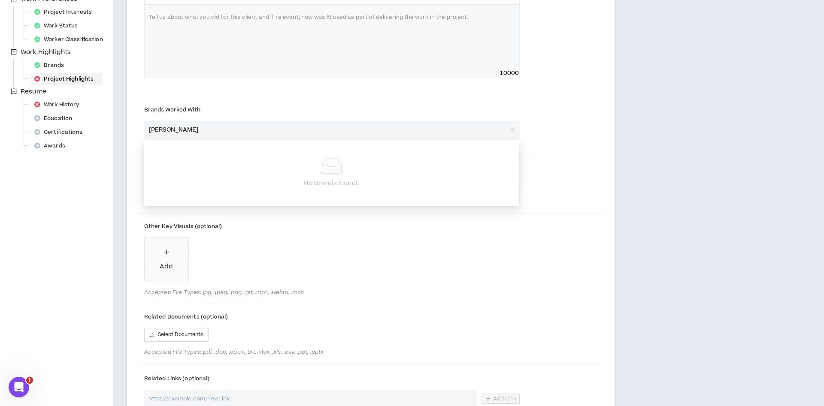
type input "veral"
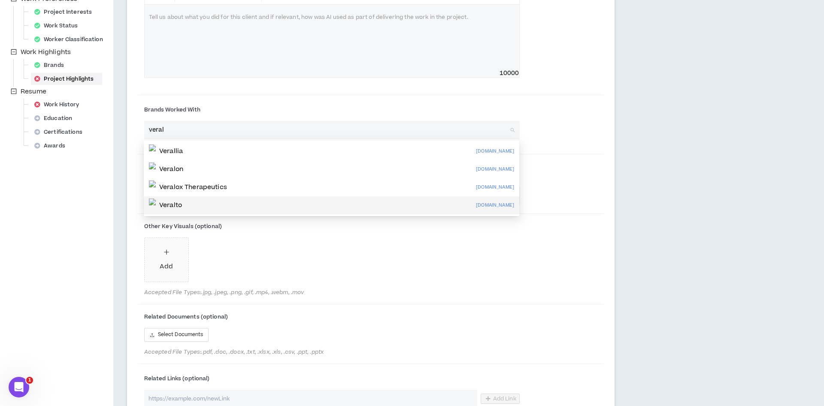
click at [193, 203] on div "Veralto [DOMAIN_NAME]" at bounding box center [331, 206] width 365 height 14
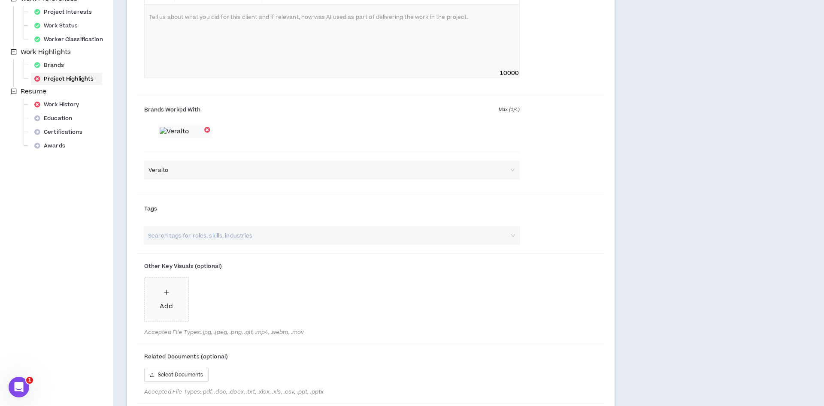
click at [207, 130] on div at bounding box center [207, 130] width 6 height 6
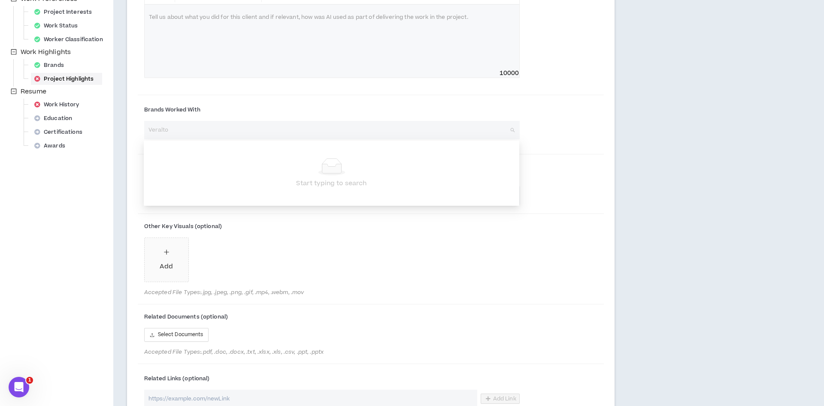
drag, startPoint x: 208, startPoint y: 132, endPoint x: 92, endPoint y: 116, distance: 116.9
click at [92, 116] on div "Your profile is not approved Status: Missing Required Steps Preview Client View…" at bounding box center [412, 149] width 824 height 766
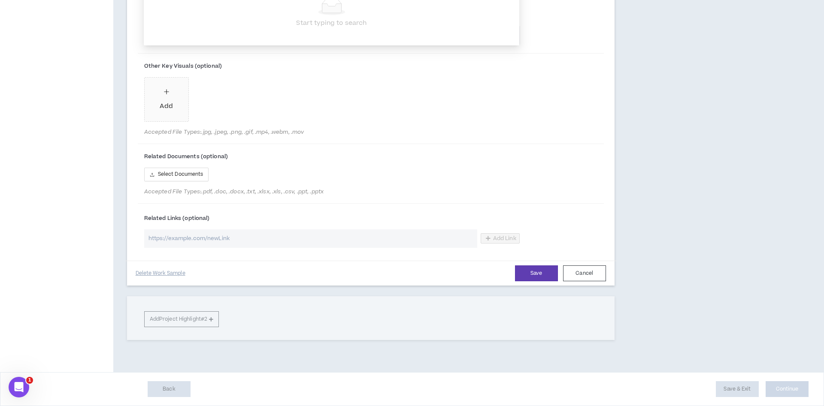
scroll to position [389, 0]
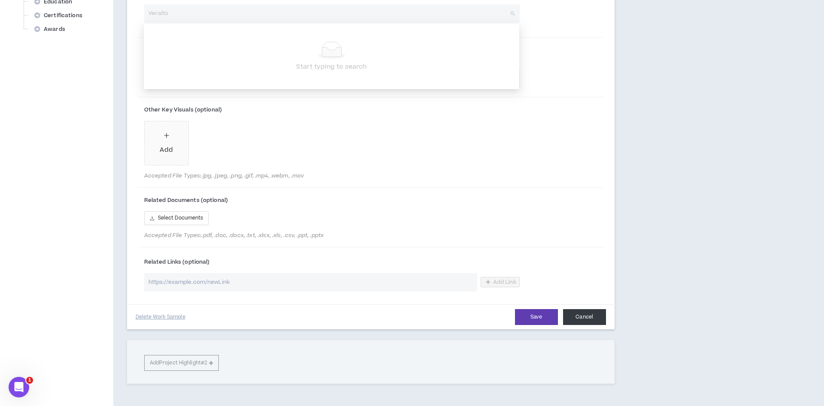
click at [593, 318] on button "Cancel" at bounding box center [584, 317] width 43 height 16
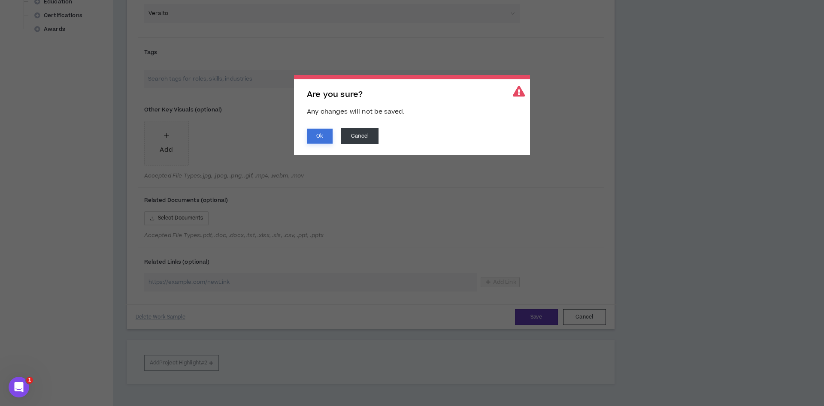
click at [322, 138] on button "Ok" at bounding box center [320, 136] width 26 height 15
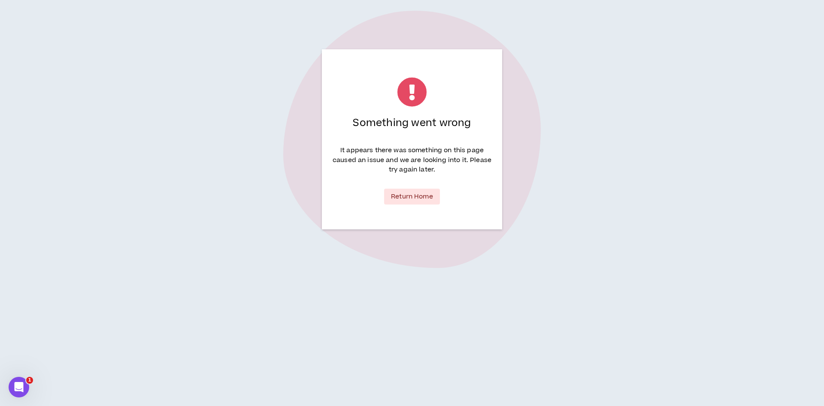
scroll to position [0, 0]
click at [410, 201] on link "Return Home" at bounding box center [412, 197] width 56 height 16
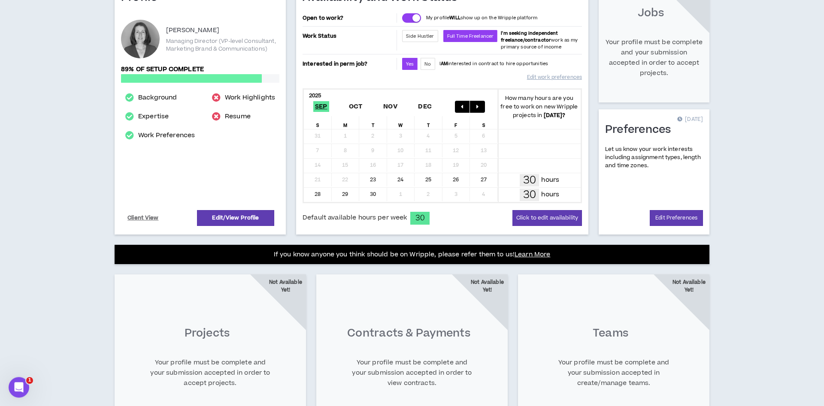
scroll to position [131, 0]
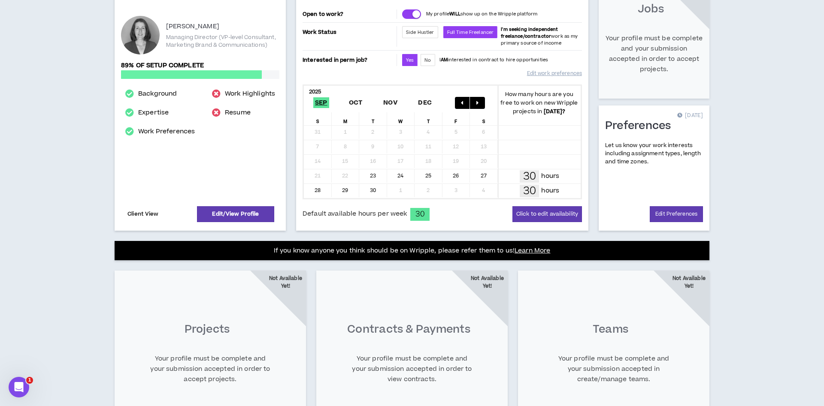
click at [140, 213] on link "Client View" at bounding box center [143, 214] width 34 height 15
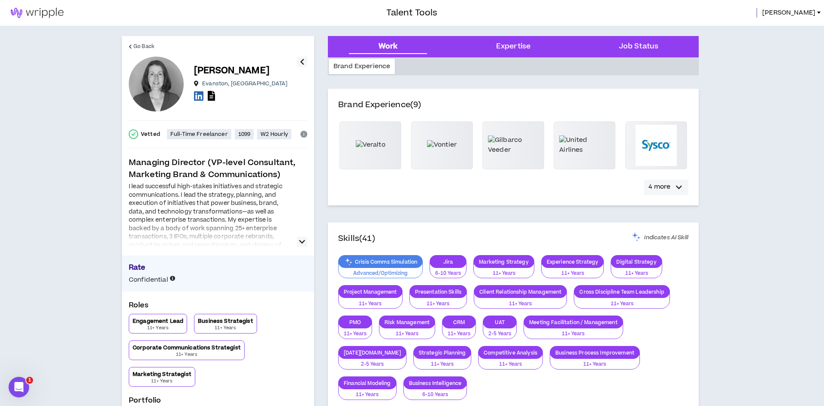
click at [660, 189] on p "4 more" at bounding box center [659, 186] width 22 height 9
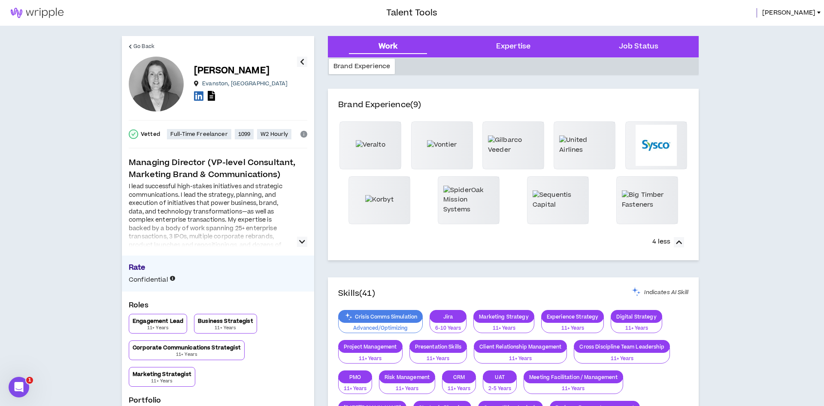
click at [592, 151] on div at bounding box center [584, 145] width 61 height 47
click at [594, 158] on div at bounding box center [584, 145] width 61 height 47
click at [512, 51] on div "Expertise" at bounding box center [513, 46] width 34 height 11
click at [148, 42] on link "Go Back" at bounding box center [142, 46] width 26 height 21
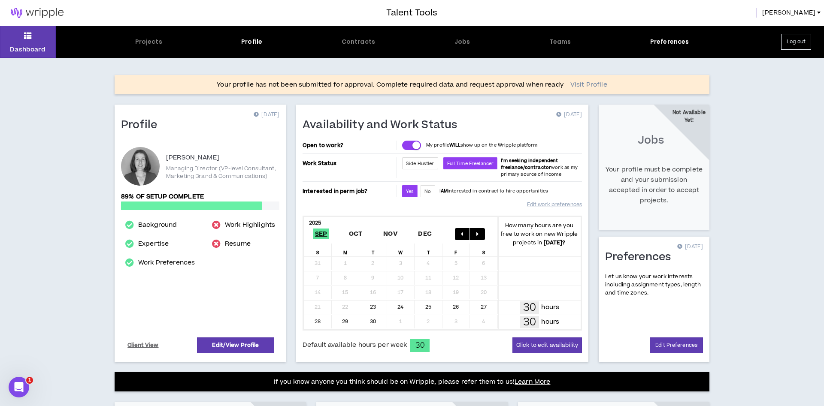
click at [577, 84] on link "Visit Profile" at bounding box center [588, 85] width 37 height 9
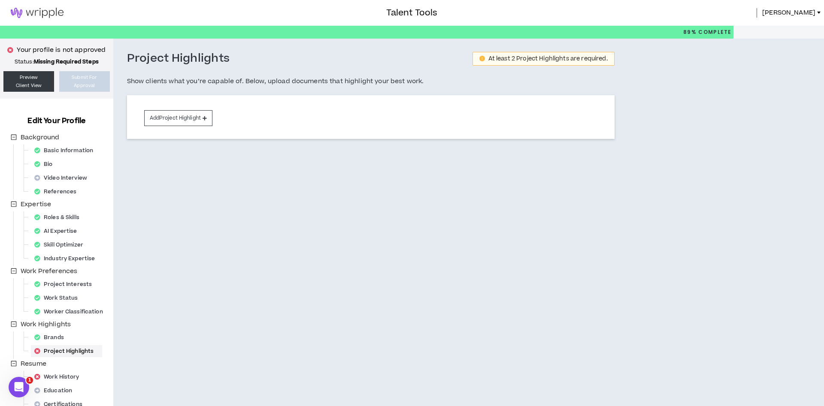
click at [224, 118] on div "Add Project Highlight" at bounding box center [370, 117] width 487 height 44
click at [196, 118] on button "Add Project Highlight" at bounding box center [178, 118] width 68 height 16
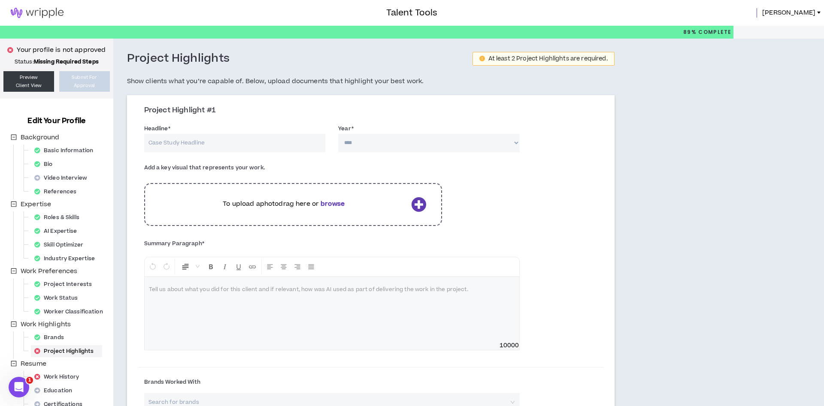
click at [262, 135] on input "Headline *" at bounding box center [234, 143] width 181 height 18
click at [338, 134] on select "**** **** **** **** **** **** **** **** **** **** **** **** **** **** **** ****…" at bounding box center [428, 143] width 181 height 18
click at [564, 150] on div "Headline * The headline field is required. Year * **** **** **** **** **** ****…" at bounding box center [371, 140] width 466 height 36
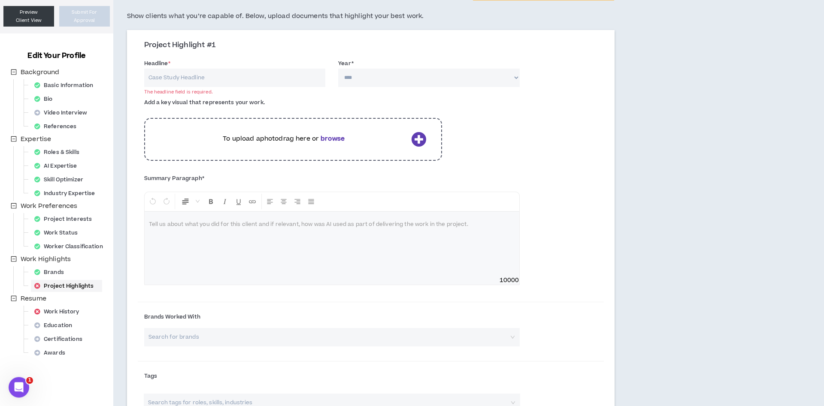
scroll to position [87, 0]
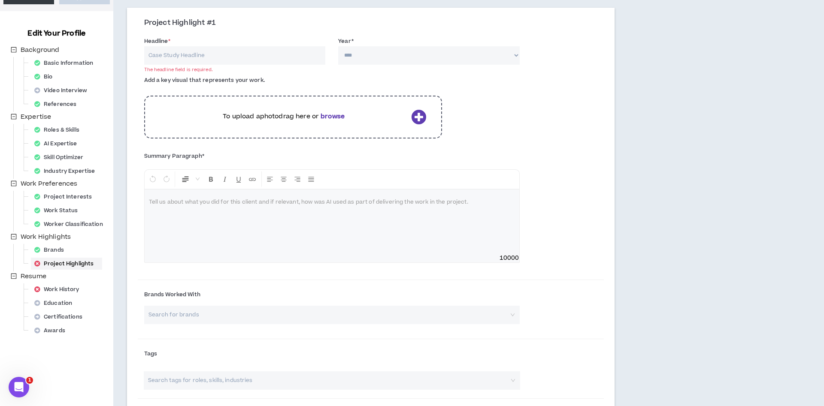
click at [272, 220] on div at bounding box center [332, 222] width 374 height 64
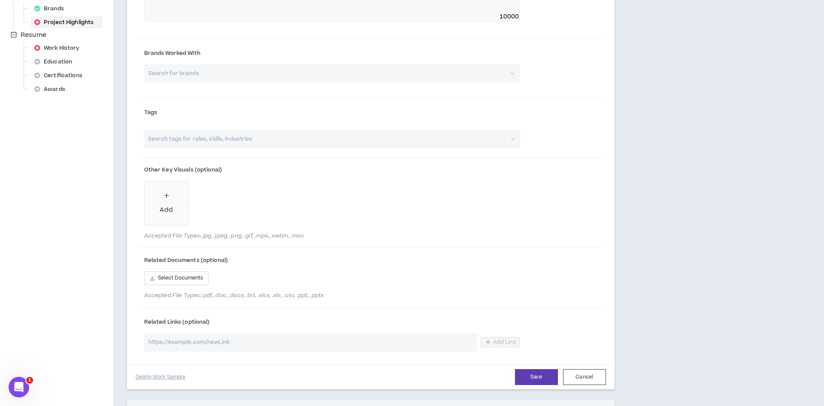
scroll to position [394, 0]
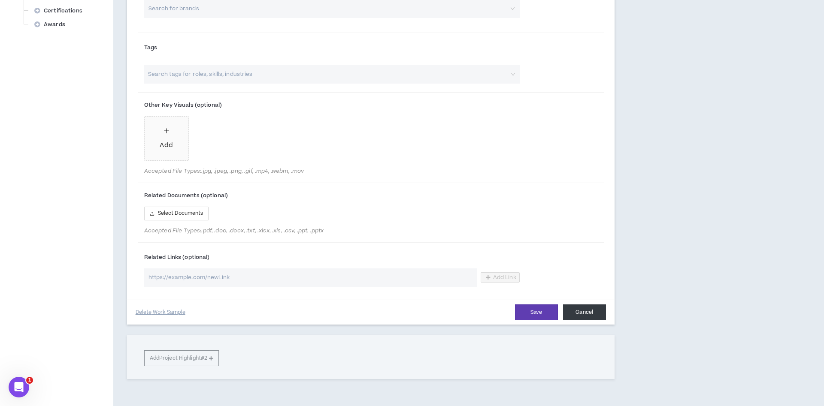
click at [596, 314] on button "Cancel" at bounding box center [584, 313] width 43 height 16
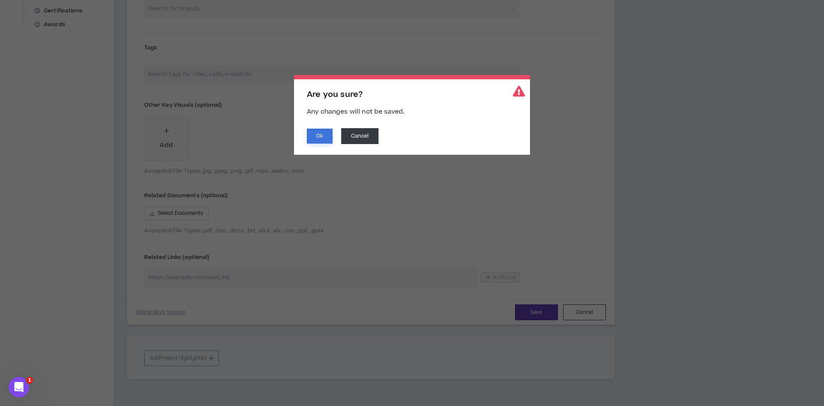
drag, startPoint x: 323, startPoint y: 136, endPoint x: 215, endPoint y: 135, distance: 108.5
click at [323, 136] on button "Ok" at bounding box center [320, 136] width 26 height 15
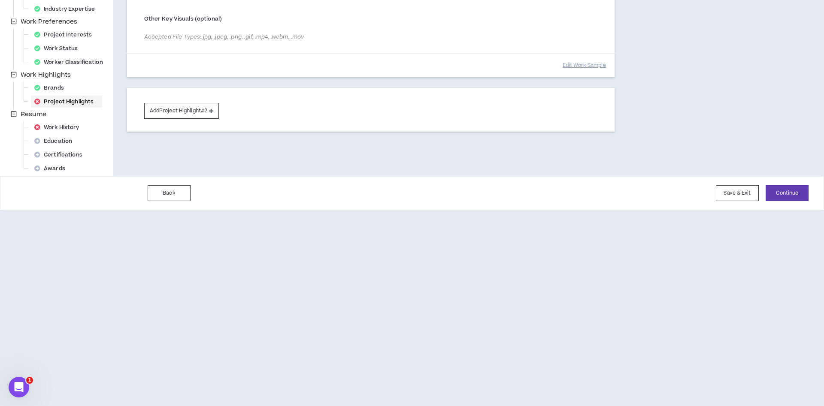
scroll to position [248, 0]
click at [55, 138] on div "Education" at bounding box center [56, 143] width 50 height 12
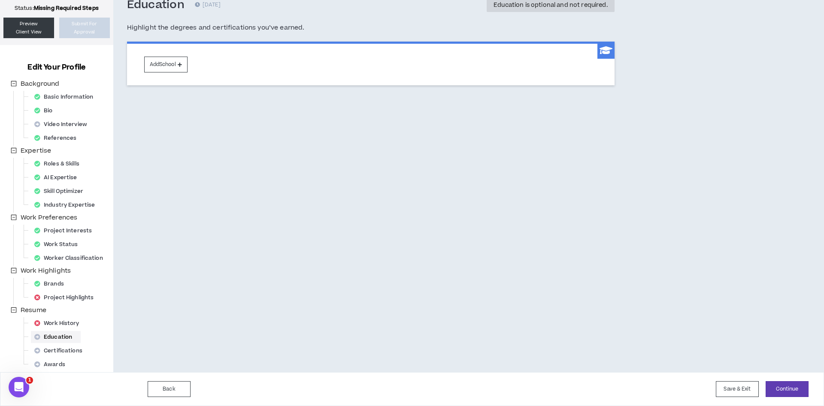
scroll to position [54, 0]
click at [169, 66] on button "Add School" at bounding box center [165, 65] width 43 height 16
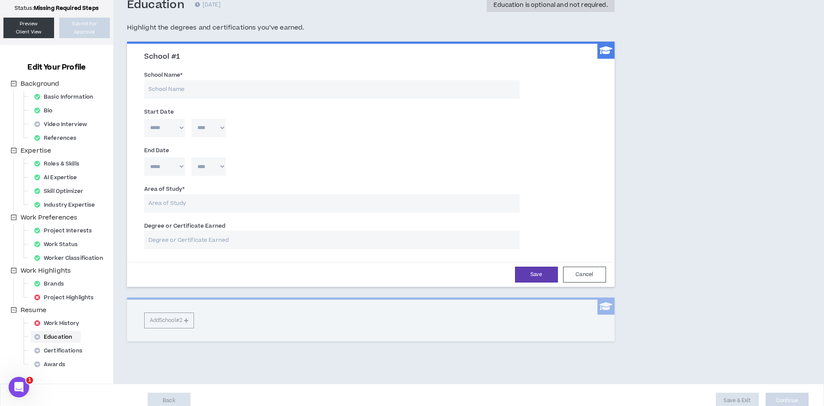
click at [180, 91] on input "School Name *" at bounding box center [331, 89] width 375 height 18
type input "[GEOGRAPHIC_DATA]"
drag, startPoint x: 179, startPoint y: 196, endPoint x: 179, endPoint y: 201, distance: 5.1
click at [179, 198] on input "Area of Study *" at bounding box center [331, 203] width 375 height 18
type input "M"
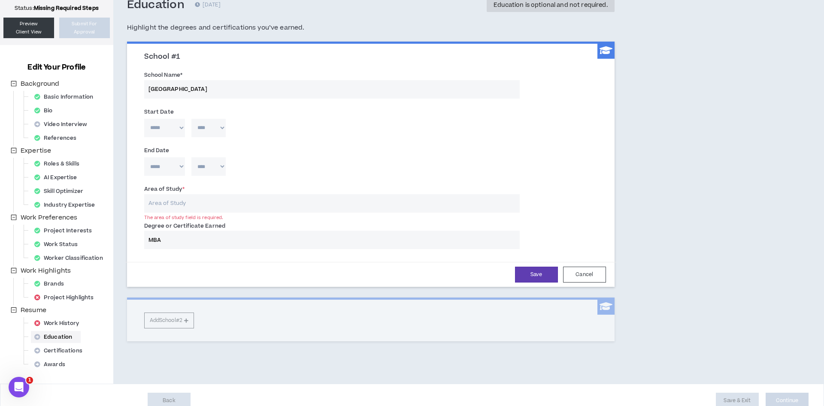
type input "MBA"
click at [171, 195] on input "Area of Study *" at bounding box center [331, 203] width 375 height 18
type input "Strategy & Marketing"
click at [523, 276] on button "Save" at bounding box center [536, 275] width 43 height 16
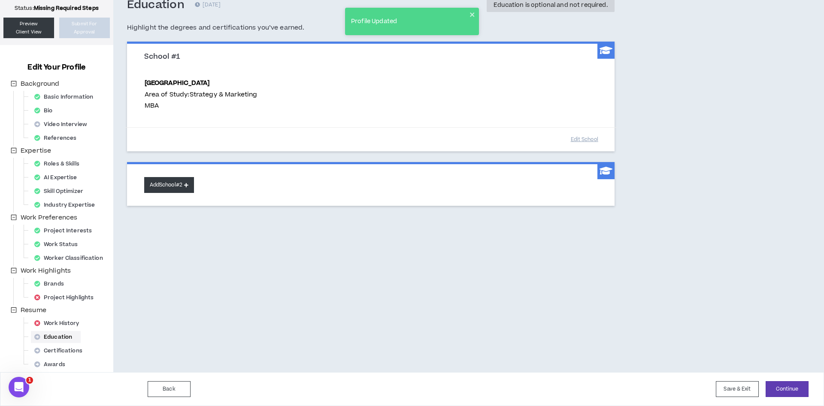
click at [163, 188] on button "Add School #2" at bounding box center [169, 185] width 50 height 16
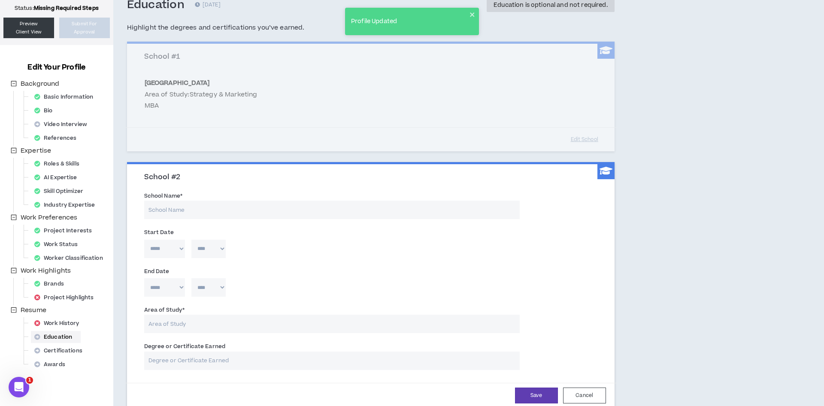
click at [173, 209] on input "School Name *" at bounding box center [331, 210] width 375 height 18
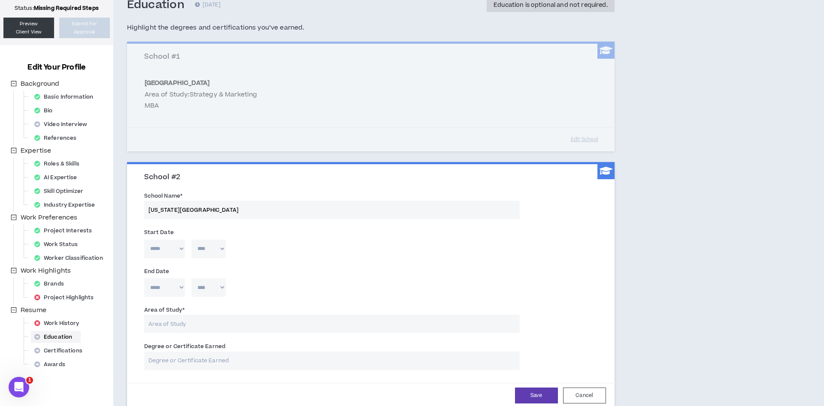
type input "[US_STATE][GEOGRAPHIC_DATA]"
type input "Business Management"
type input "BS"
click at [546, 396] on button "Save" at bounding box center [536, 396] width 43 height 16
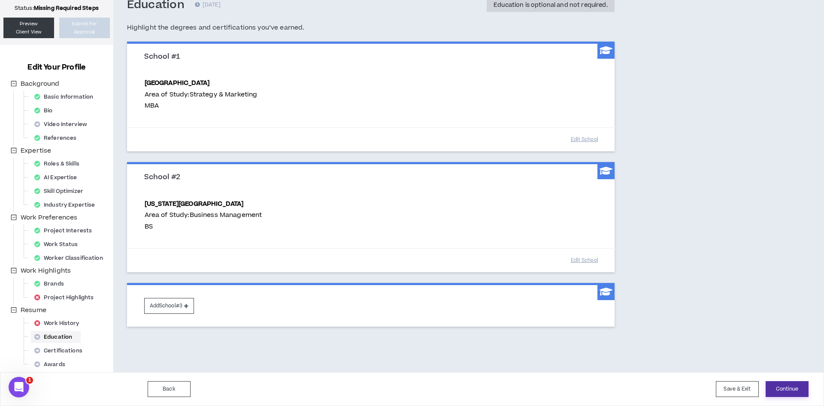
click at [779, 392] on button "Continue" at bounding box center [786, 389] width 43 height 16
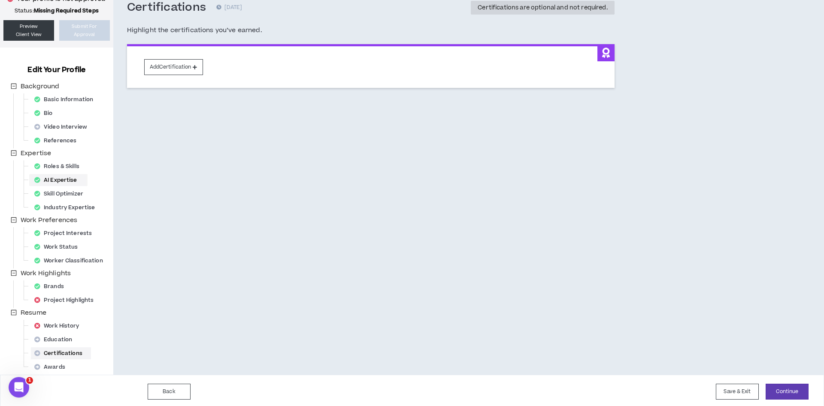
scroll to position [54, 0]
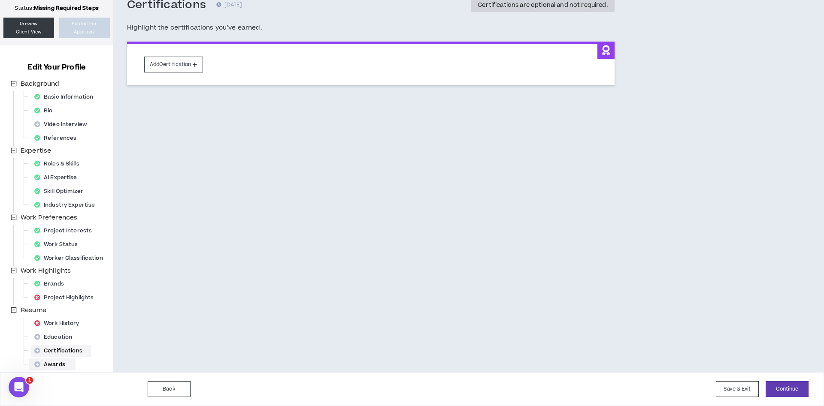
click at [53, 362] on div "Awards" at bounding box center [52, 365] width 43 height 12
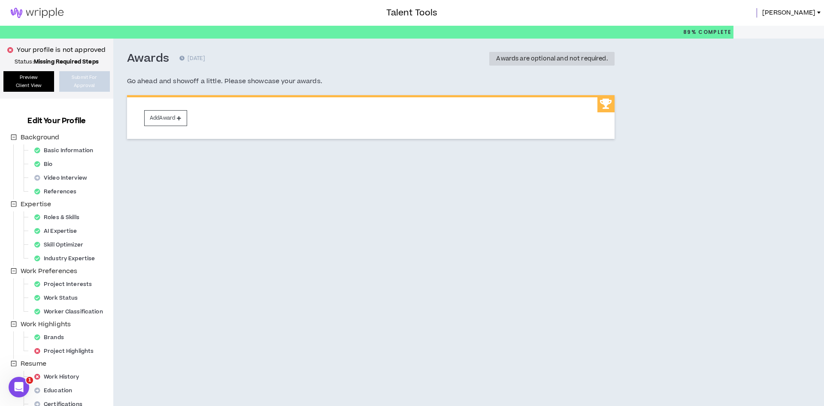
click at [33, 79] on link "Preview Client View" at bounding box center [28, 81] width 51 height 21
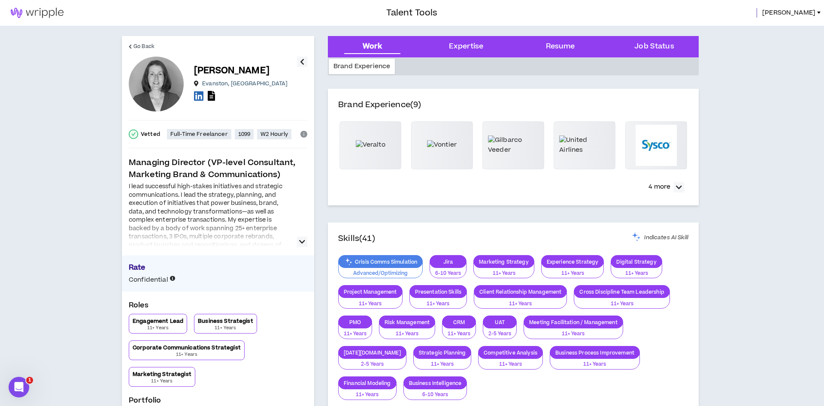
click at [303, 238] on icon "button" at bounding box center [302, 242] width 6 height 10
click at [652, 187] on p "4 more" at bounding box center [659, 186] width 22 height 9
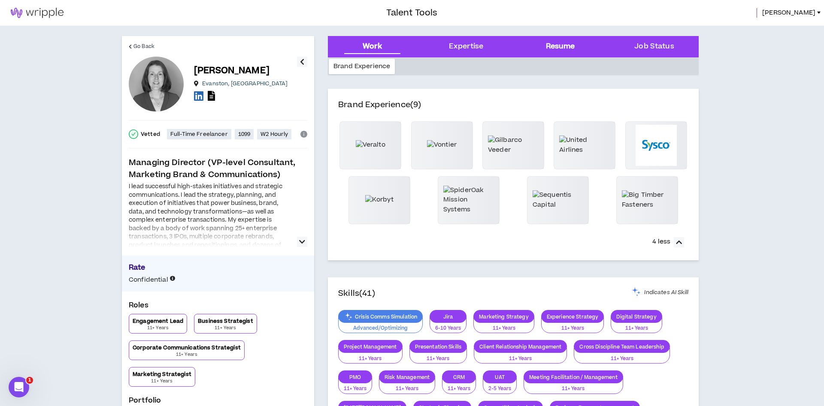
click at [567, 45] on div "Resume" at bounding box center [560, 46] width 29 height 11
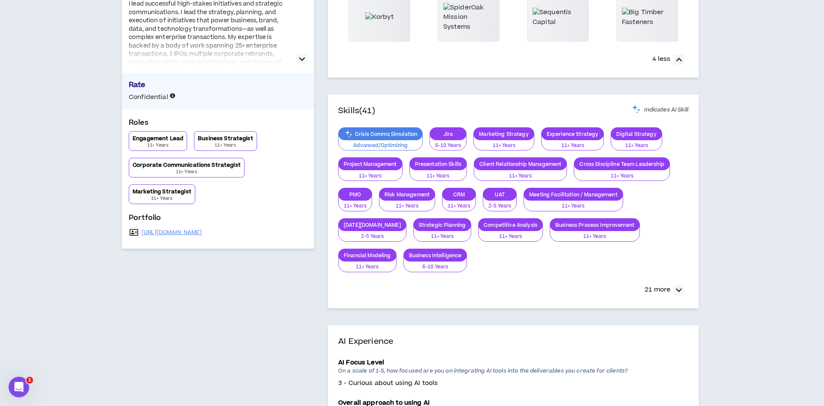
scroll to position [8, 0]
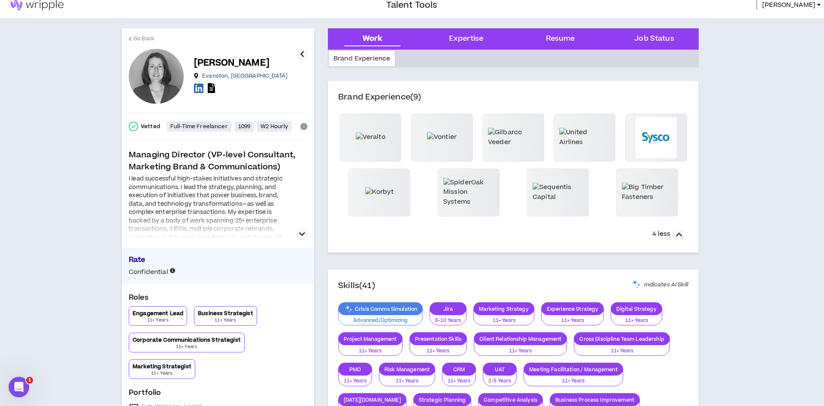
click at [145, 39] on span "Go Back" at bounding box center [143, 39] width 21 height 8
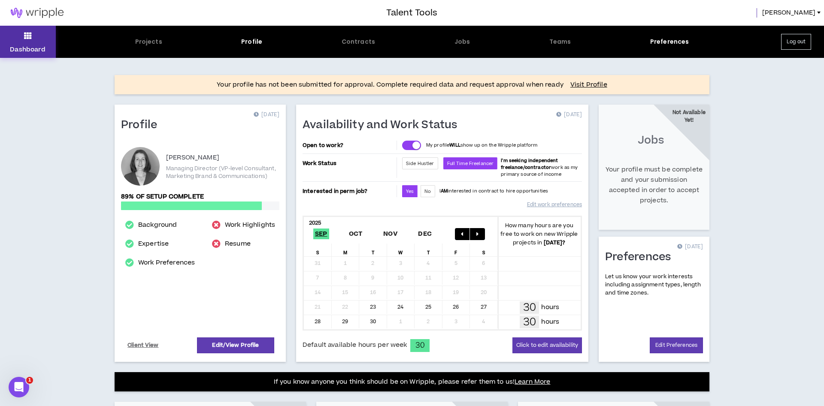
click at [18, 45] on p "Dashboard" at bounding box center [28, 49] width 36 height 9
click at [28, 41] on icon at bounding box center [28, 36] width 8 height 12
drag, startPoint x: 247, startPoint y: 336, endPoint x: 248, endPoint y: 341, distance: 5.3
click at [247, 338] on div "[PERSON_NAME] Managing Director (VP-level Consultant, Marketing Brand & Communi…" at bounding box center [200, 247] width 158 height 213
click at [248, 341] on link "Edit/View Profile" at bounding box center [235, 346] width 77 height 16
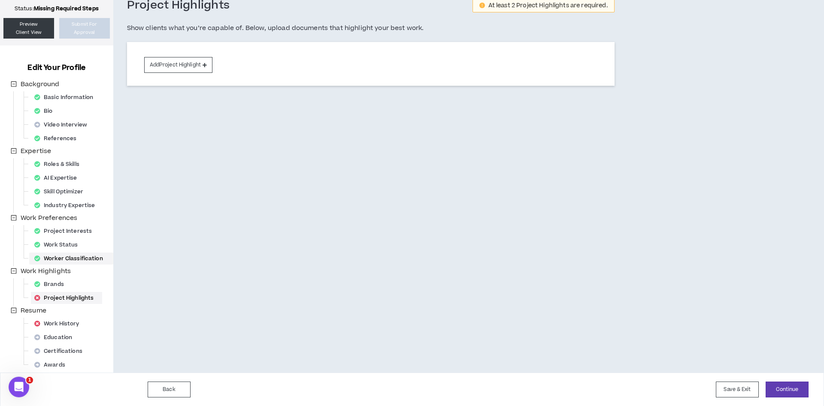
scroll to position [54, 0]
click at [57, 321] on div "Work History" at bounding box center [59, 323] width 57 height 12
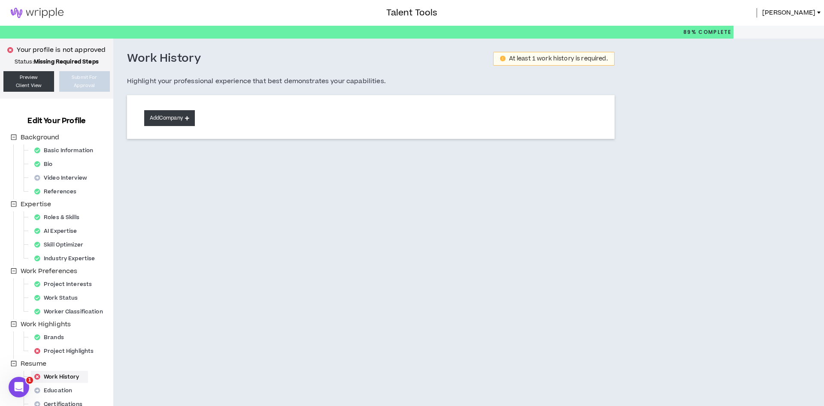
click at [170, 118] on button "Add Company" at bounding box center [169, 118] width 51 height 16
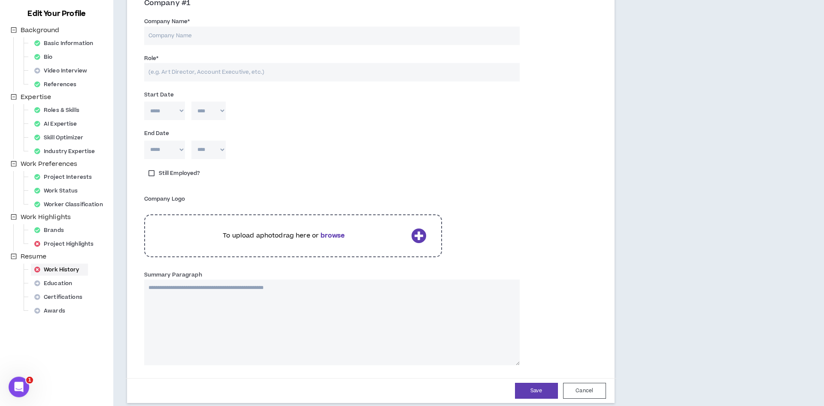
scroll to position [175, 0]
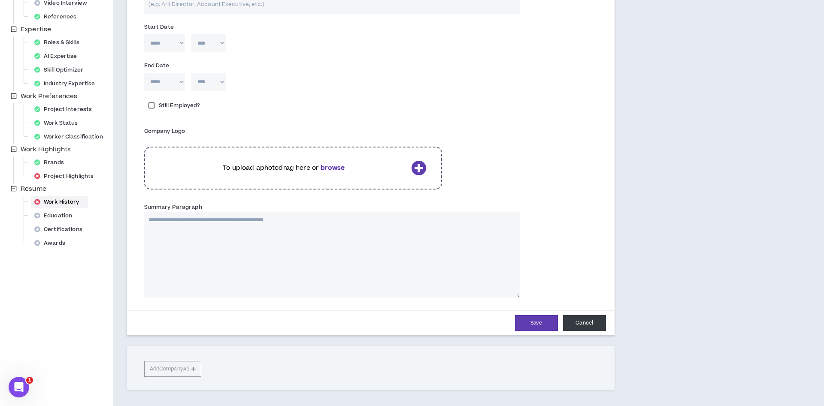
click at [580, 324] on button "Cancel" at bounding box center [584, 323] width 43 height 16
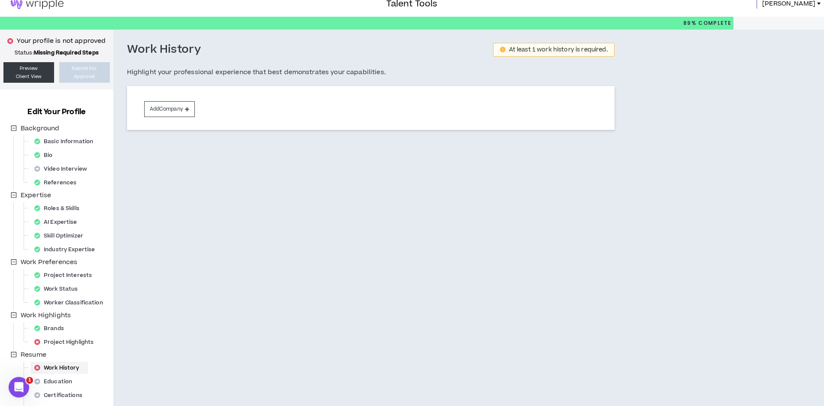
scroll to position [0, 0]
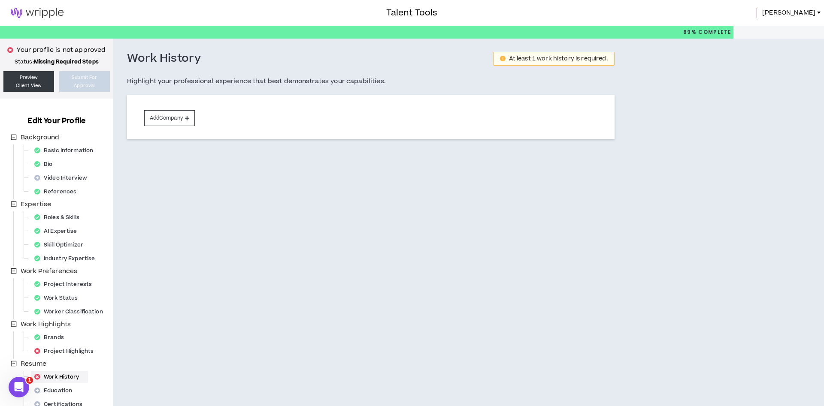
click at [30, 13] on img at bounding box center [37, 13] width 74 height 10
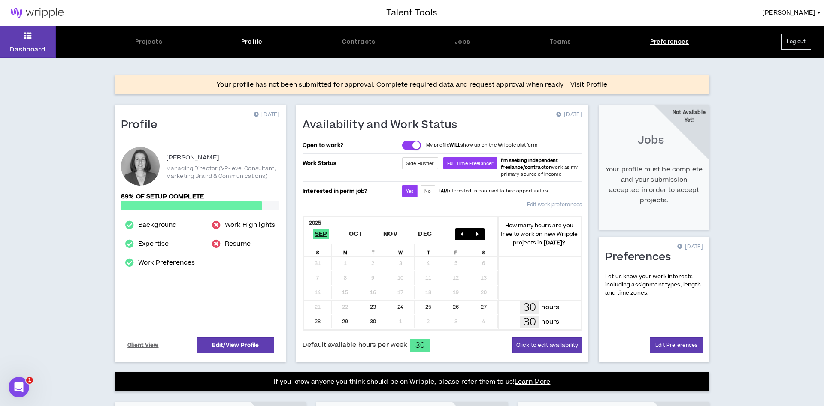
click at [675, 41] on div "Preferences" at bounding box center [669, 41] width 39 height 9
